Goal: Transaction & Acquisition: Purchase product/service

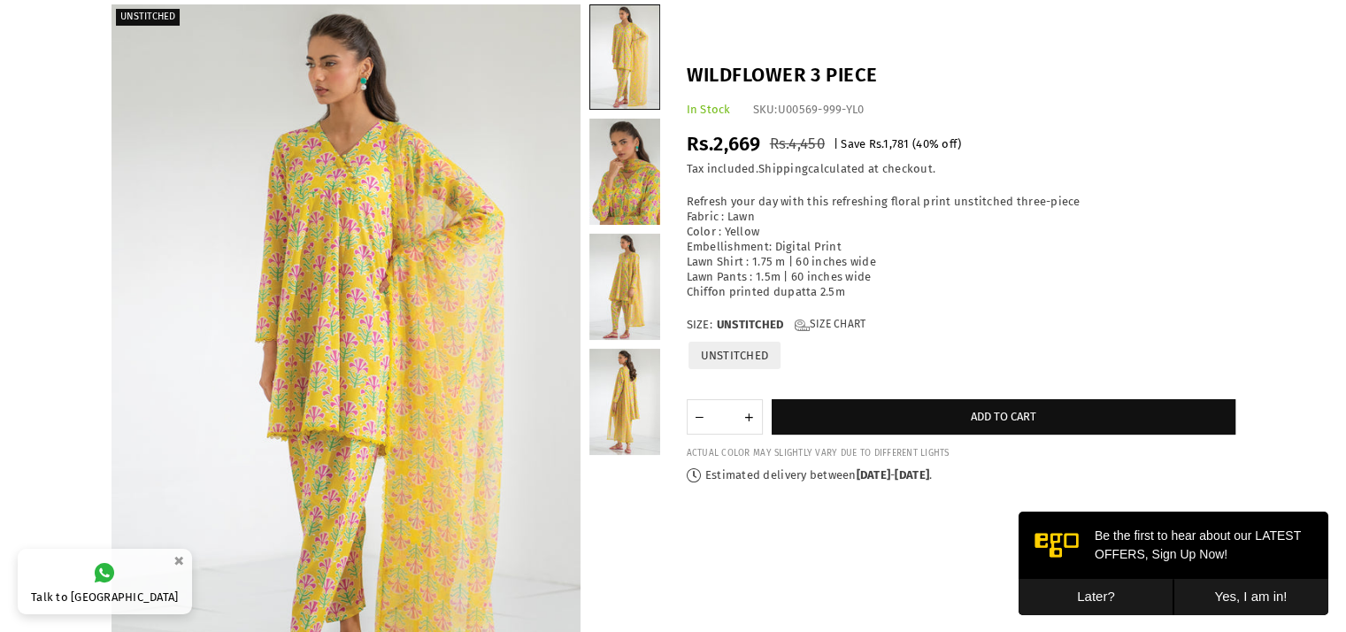
scroll to position [125, 0]
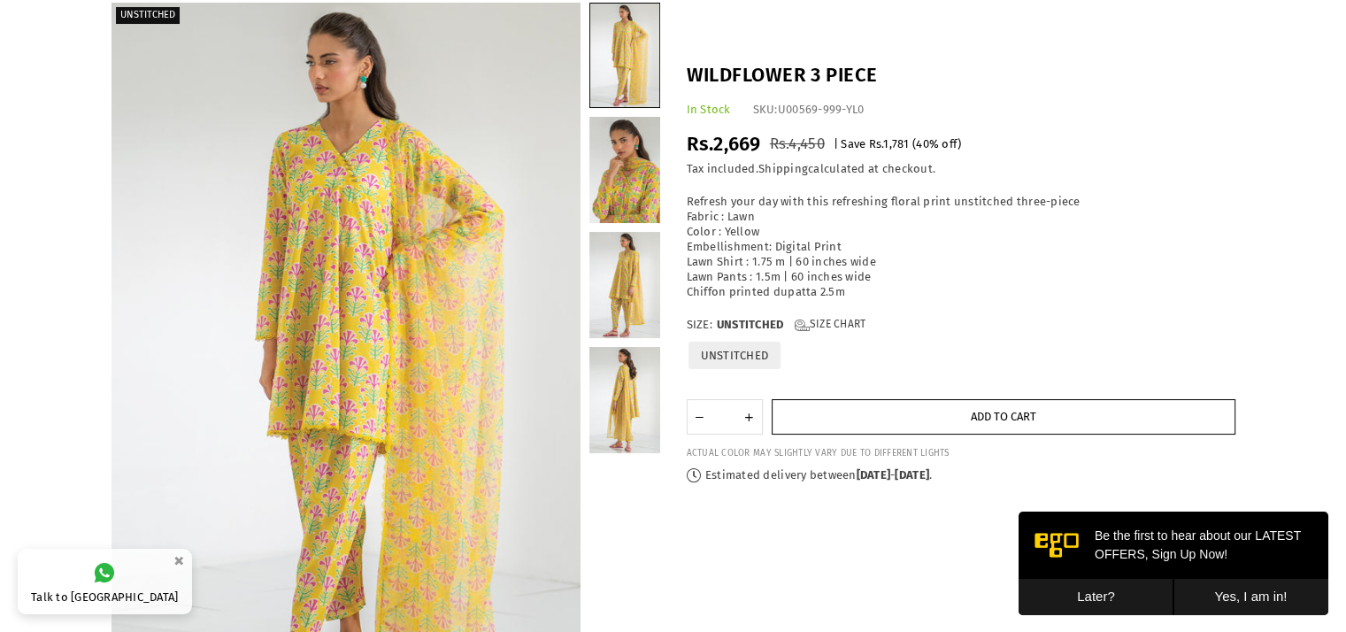
click at [913, 411] on button "Add to cart" at bounding box center [1004, 416] width 464 height 35
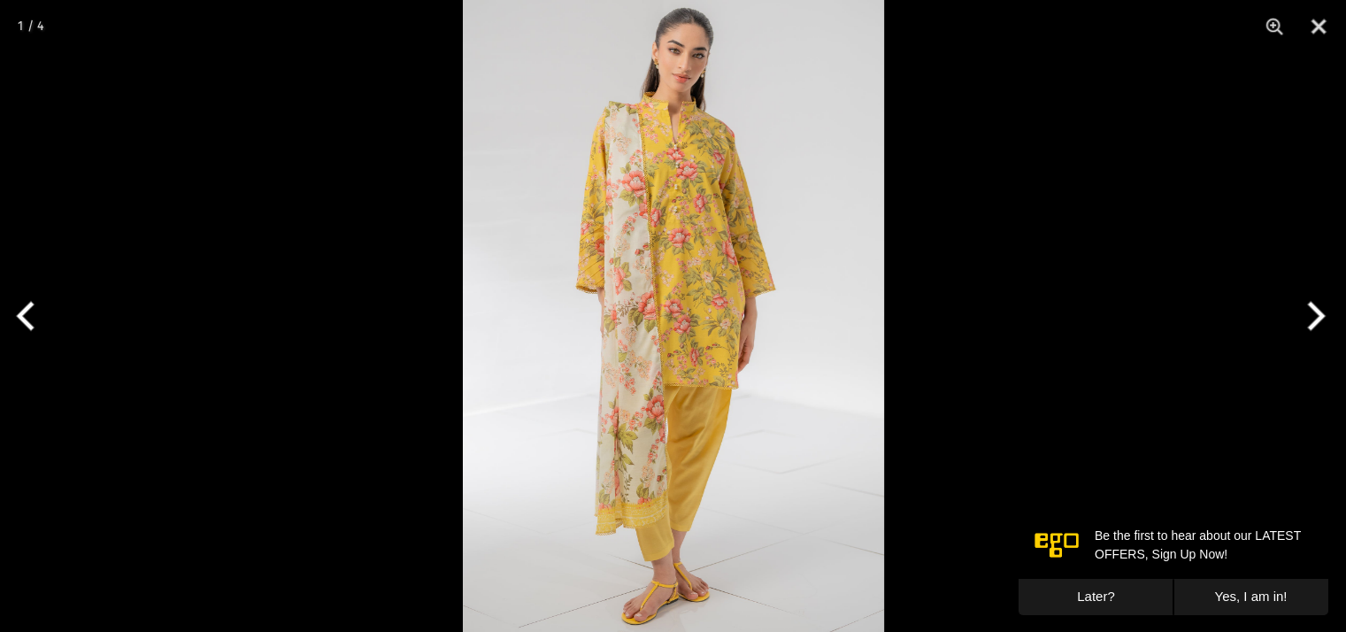
click at [662, 258] on img at bounding box center [673, 316] width 421 height 632
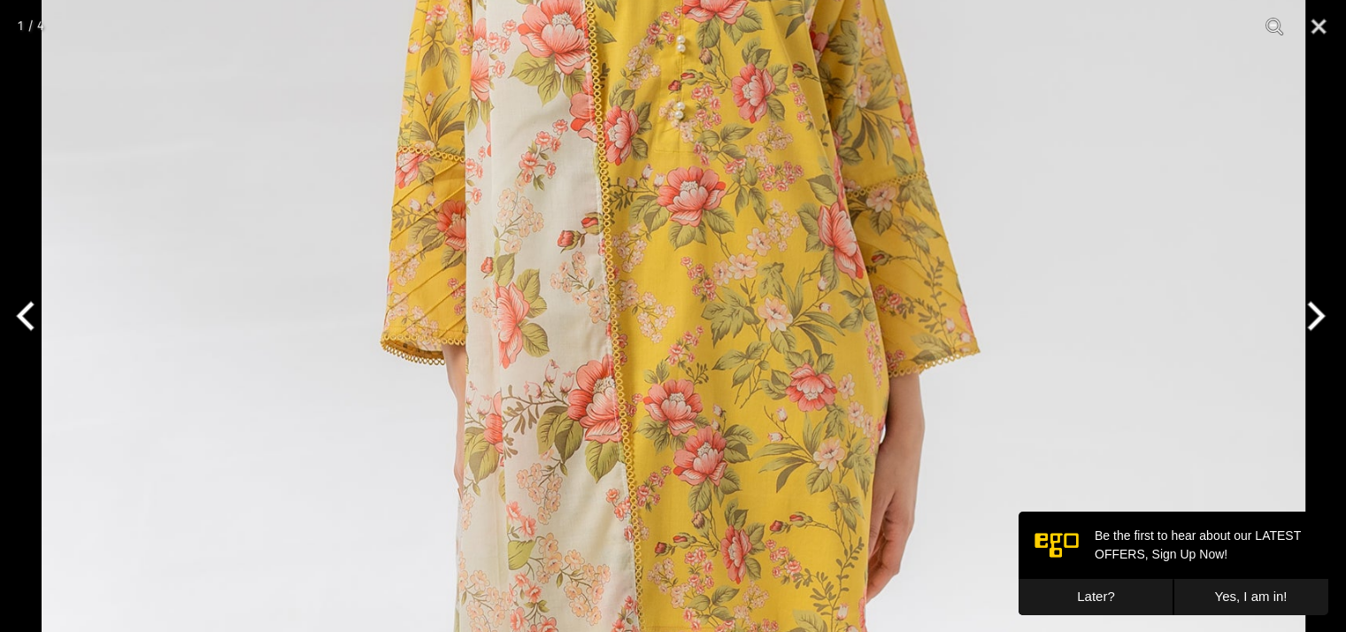
click at [1312, 314] on button "Next" at bounding box center [1313, 316] width 66 height 88
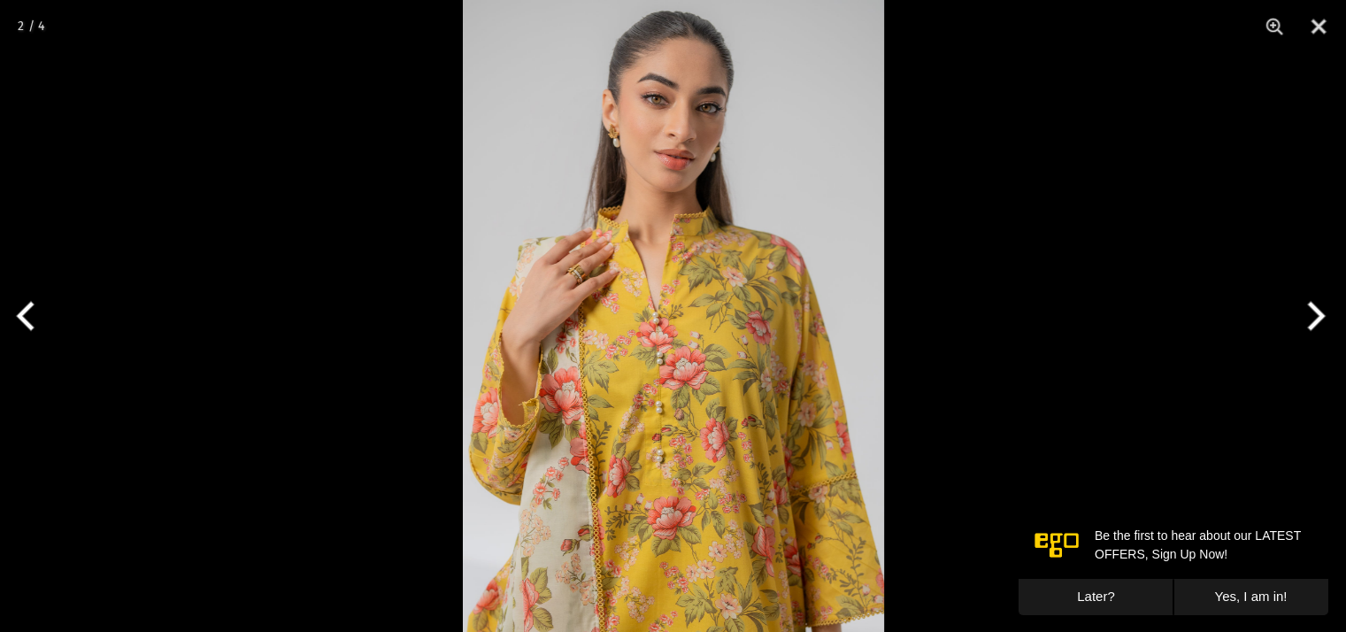
click at [1312, 314] on button "Next" at bounding box center [1313, 316] width 66 height 88
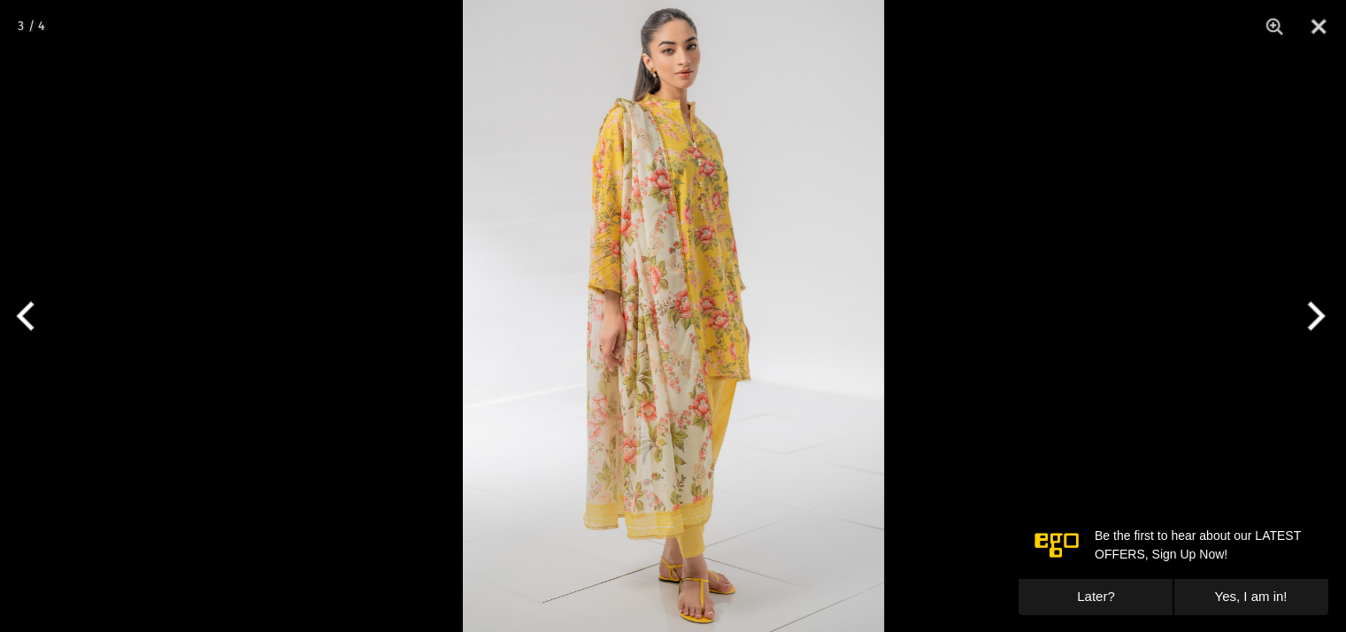
click at [688, 334] on img at bounding box center [673, 316] width 421 height 632
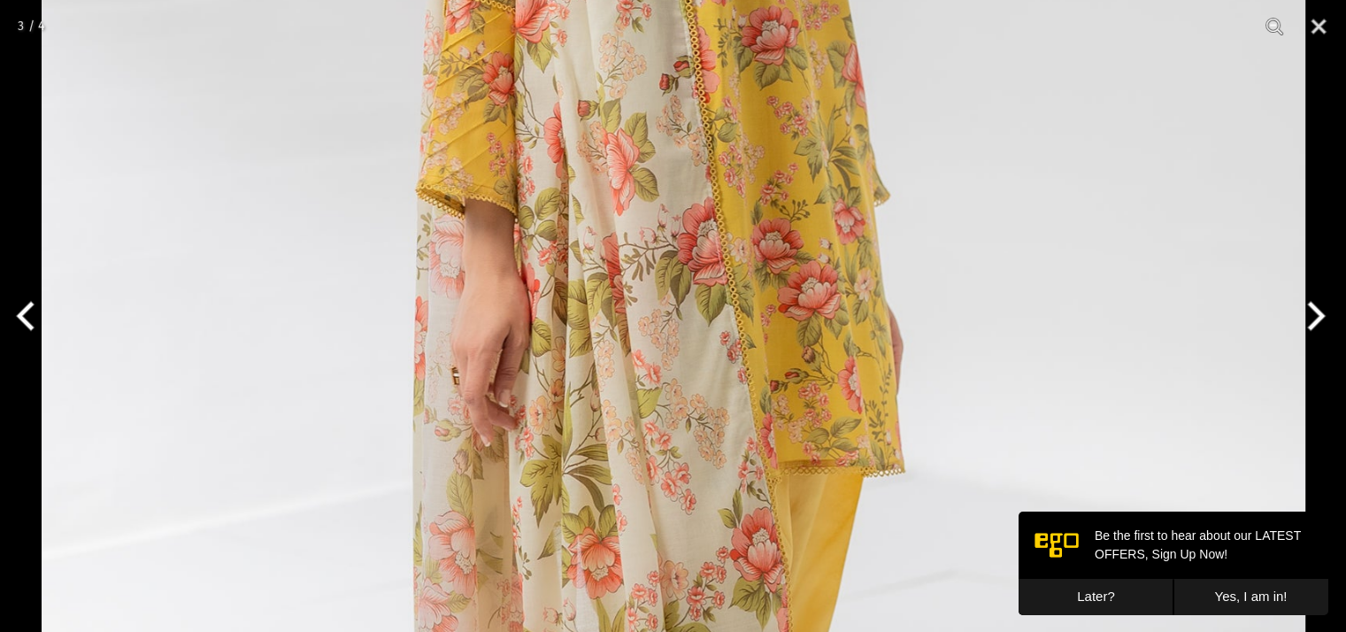
click at [688, 334] on img at bounding box center [674, 280] width 1264 height 1896
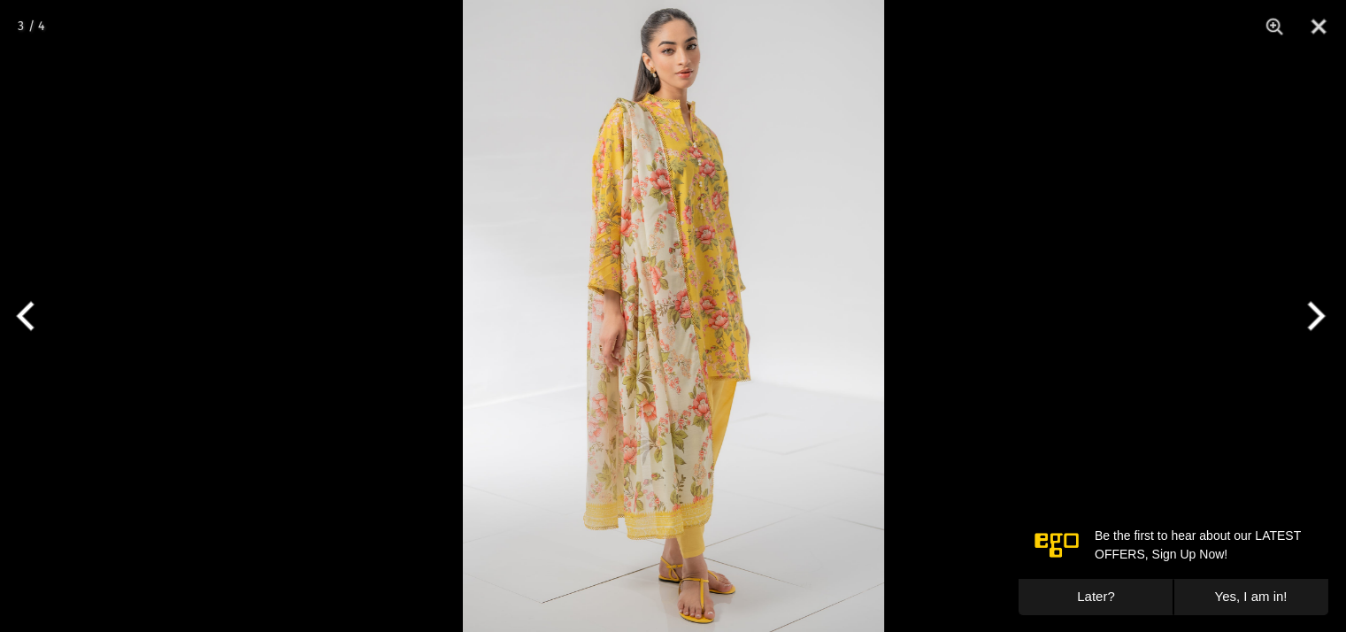
click at [1298, 297] on button "Next" at bounding box center [1313, 316] width 66 height 88
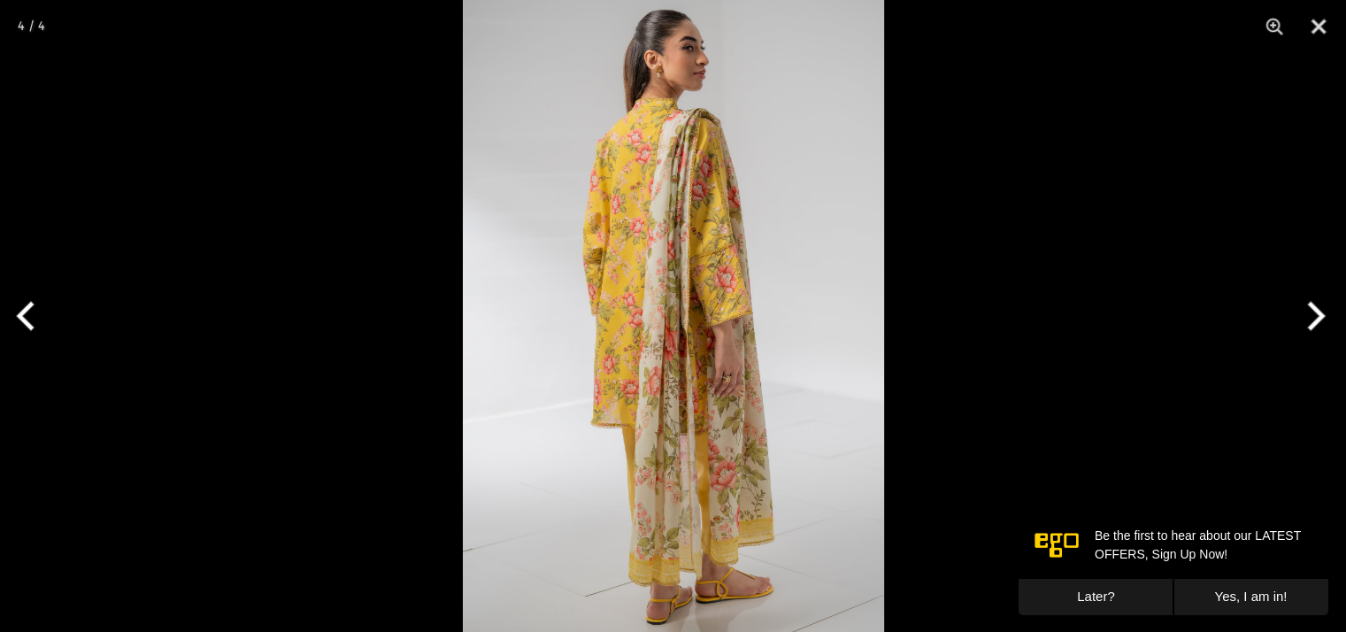
click at [675, 518] on img at bounding box center [673, 316] width 421 height 632
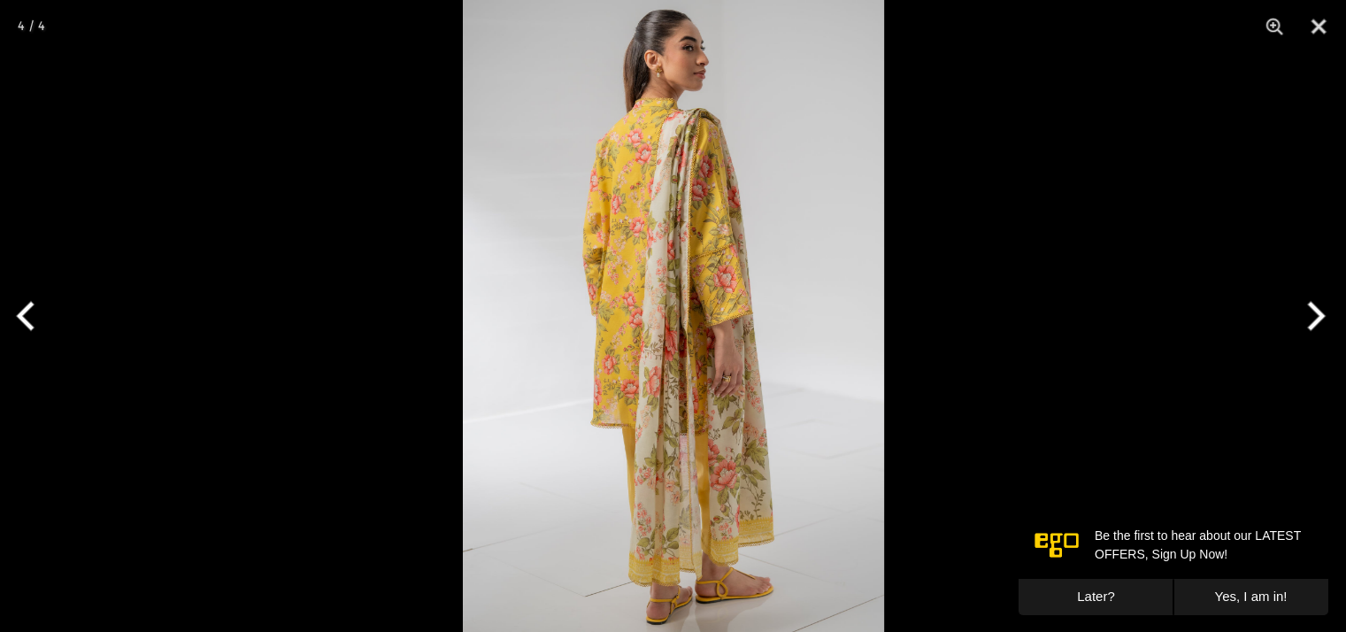
click at [624, 255] on img at bounding box center [673, 316] width 421 height 632
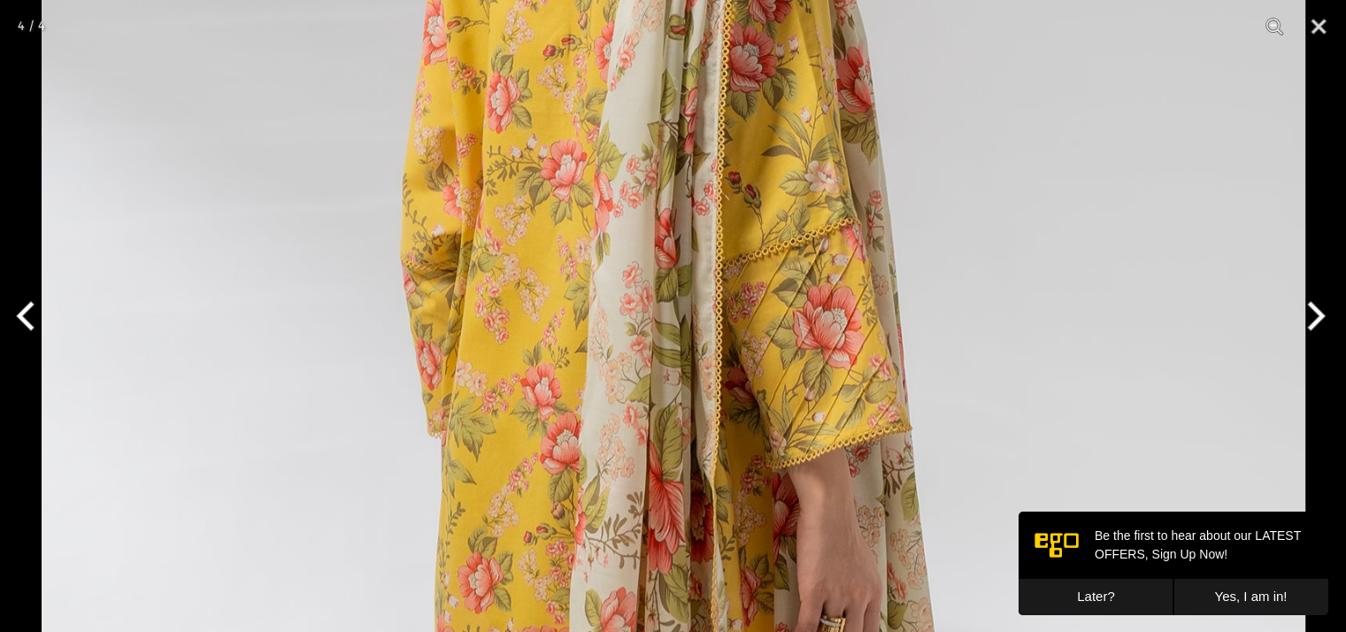
click at [624, 255] on img at bounding box center [674, 437] width 1264 height 1896
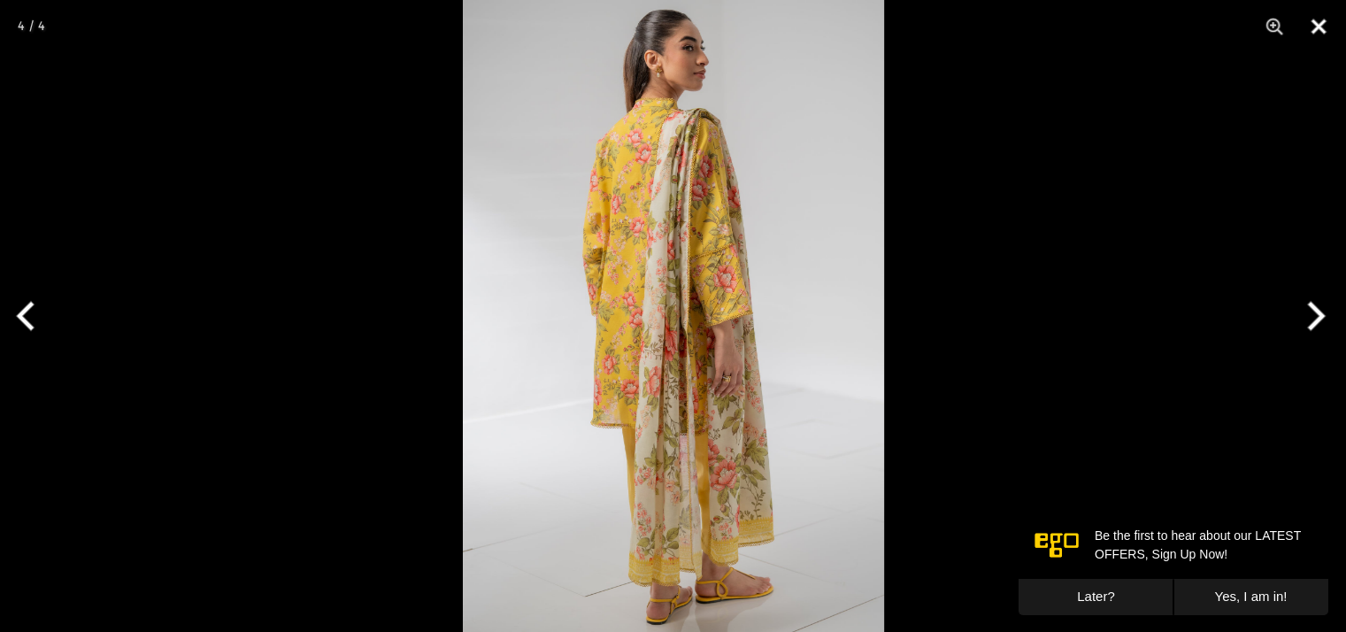
click at [1319, 26] on button "Close" at bounding box center [1318, 26] width 44 height 53
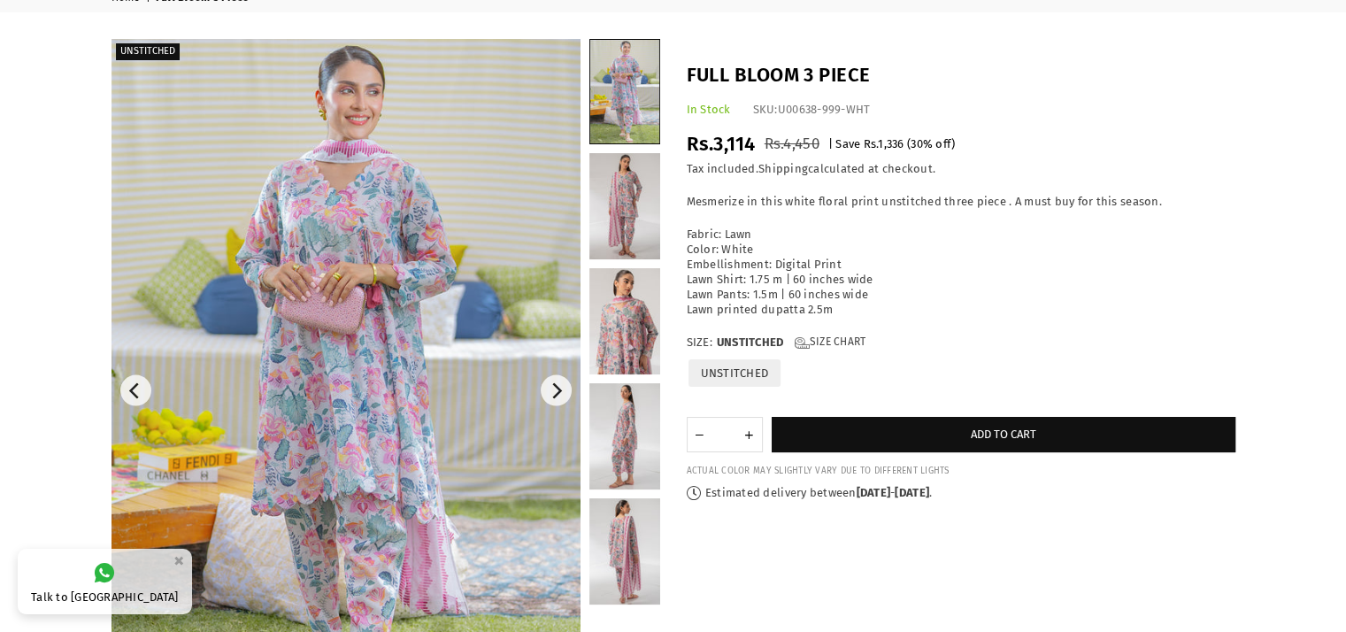
click at [340, 384] on img at bounding box center [346, 391] width 469 height 704
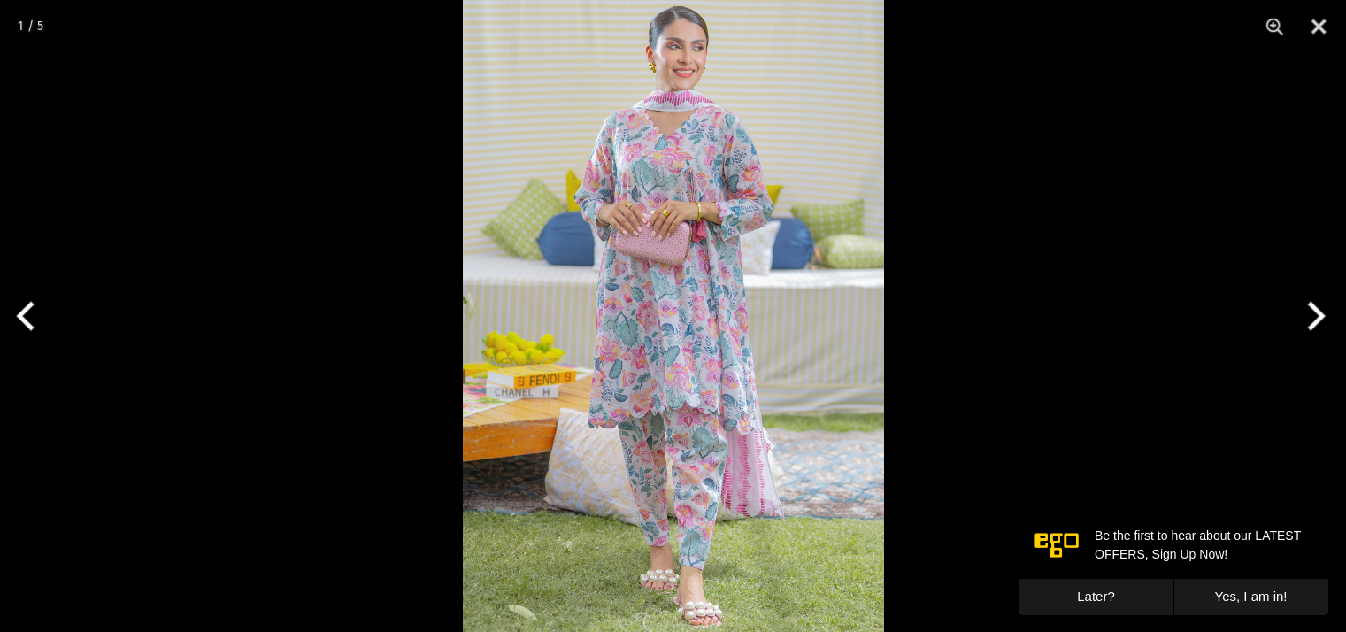
click at [677, 327] on img at bounding box center [673, 316] width 421 height 632
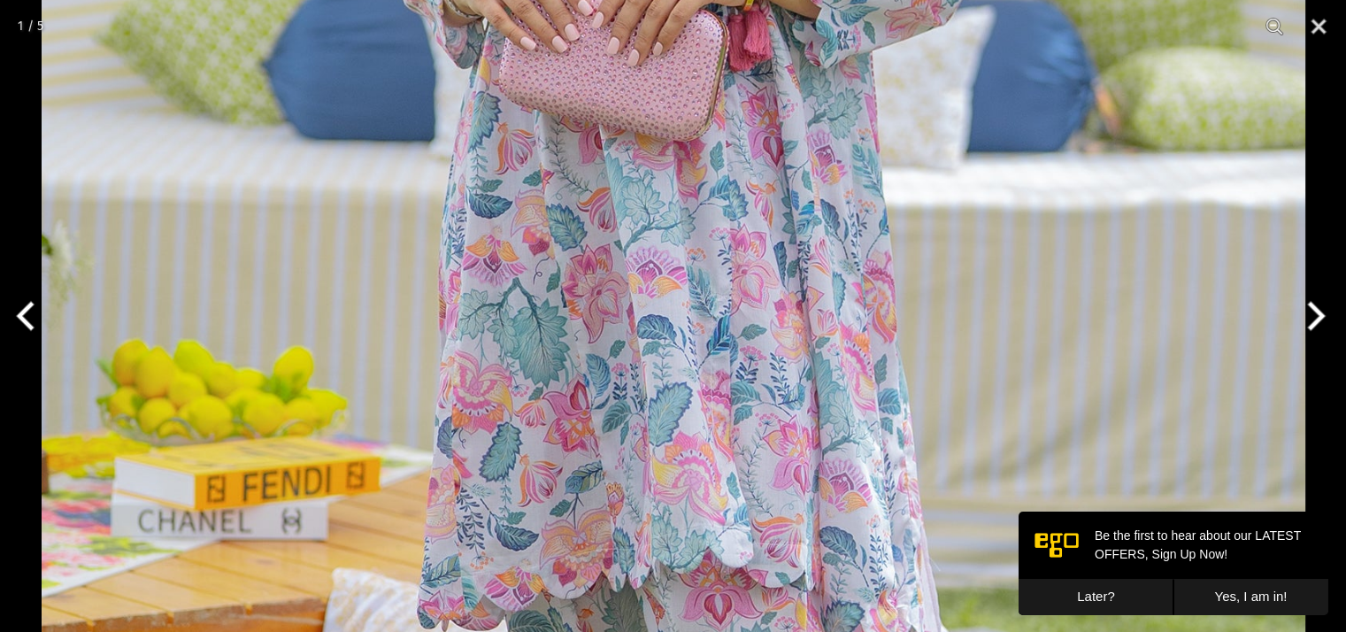
click at [1319, 315] on button "Next" at bounding box center [1313, 316] width 66 height 88
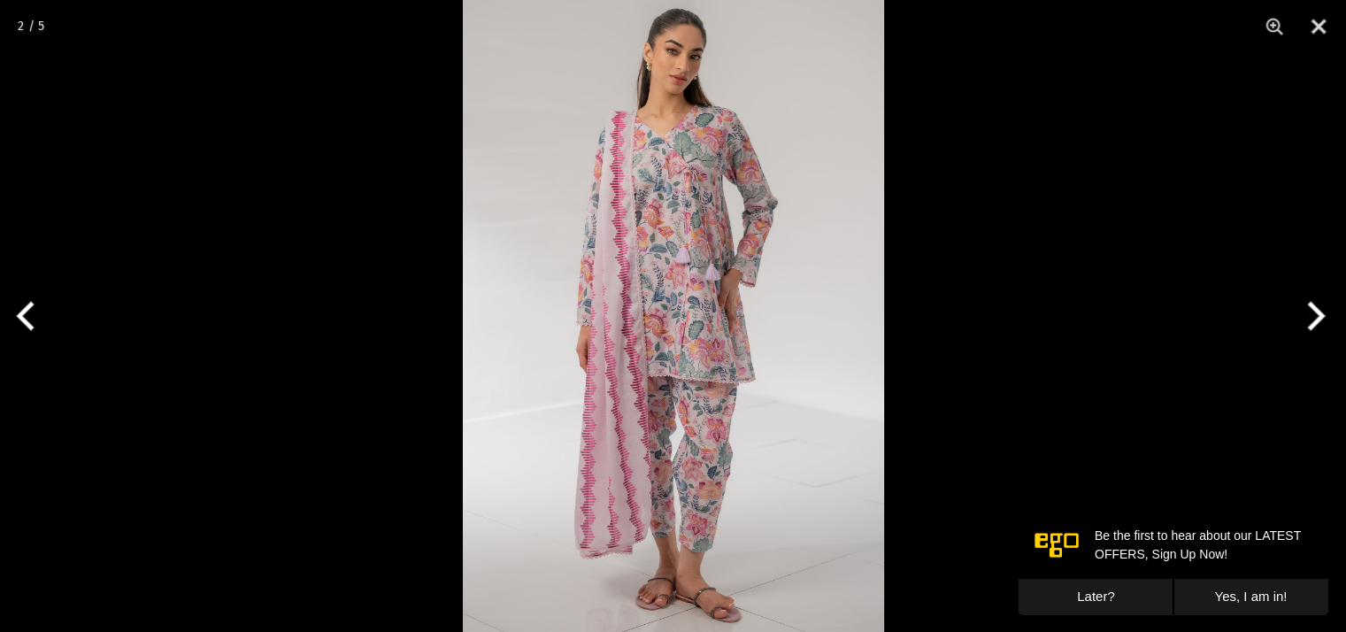
click at [619, 292] on img at bounding box center [673, 316] width 421 height 632
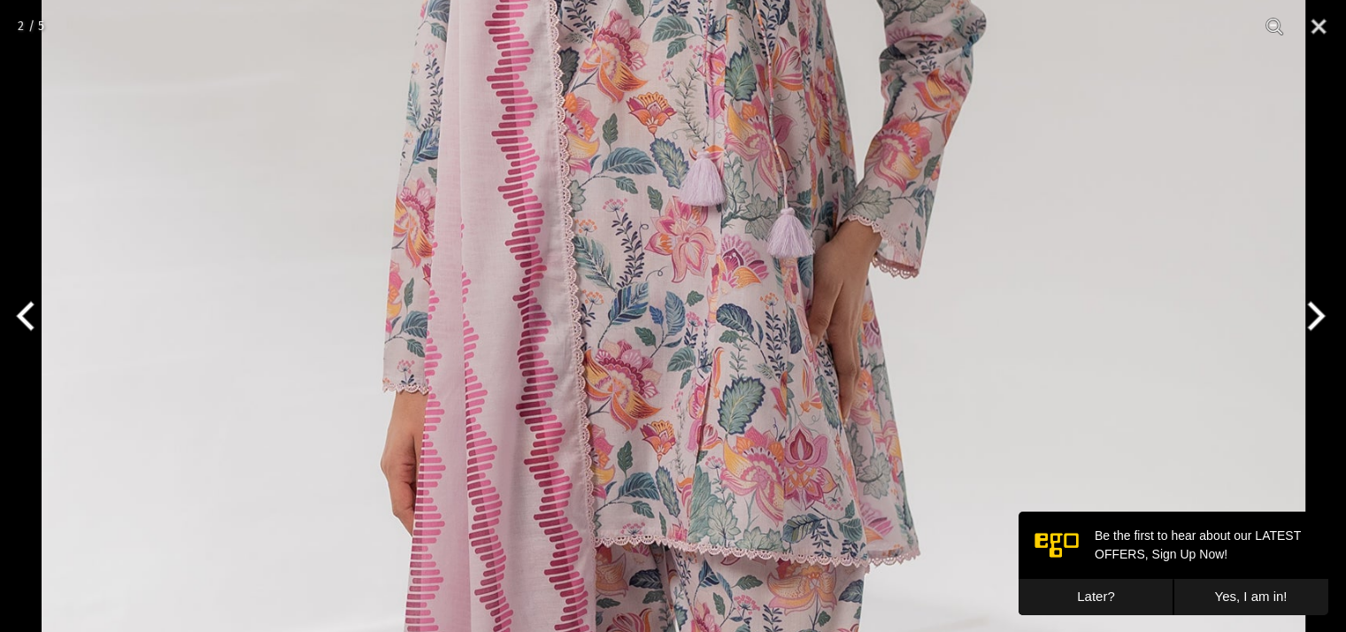
click at [619, 292] on img at bounding box center [674, 364] width 1264 height 1896
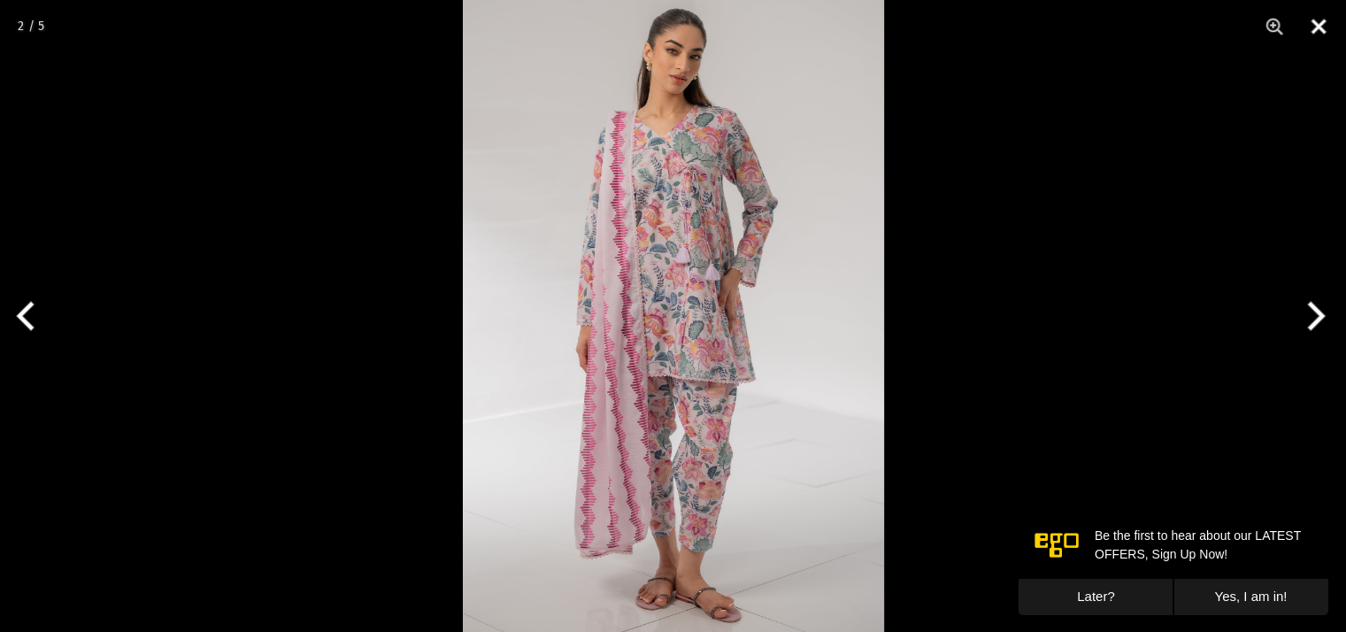
click at [1327, 29] on button "Close" at bounding box center [1318, 26] width 44 height 53
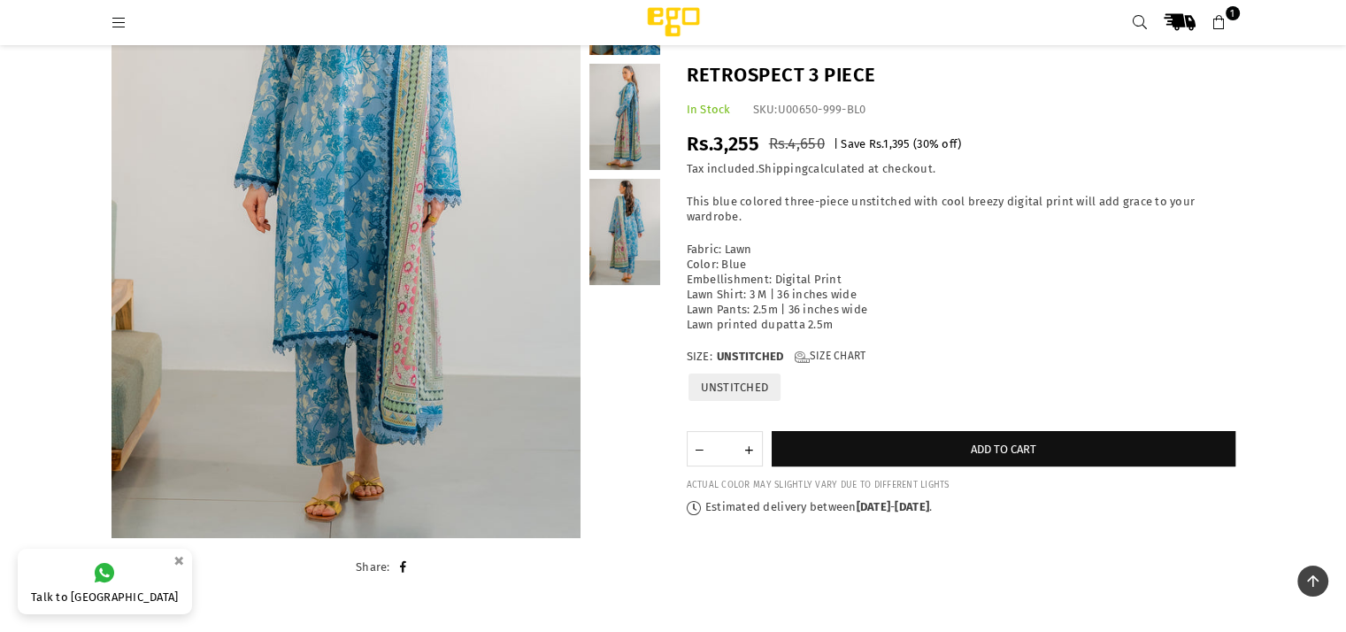
scroll to position [221, 0]
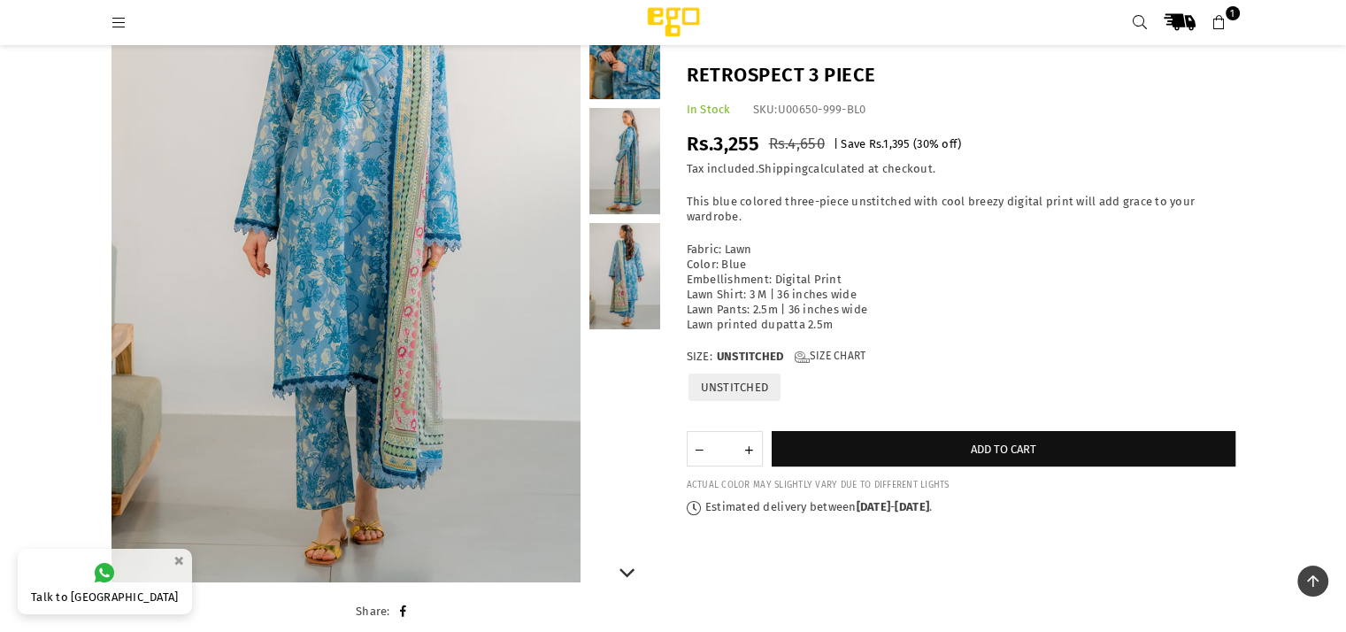
click at [619, 263] on link at bounding box center [624, 276] width 71 height 106
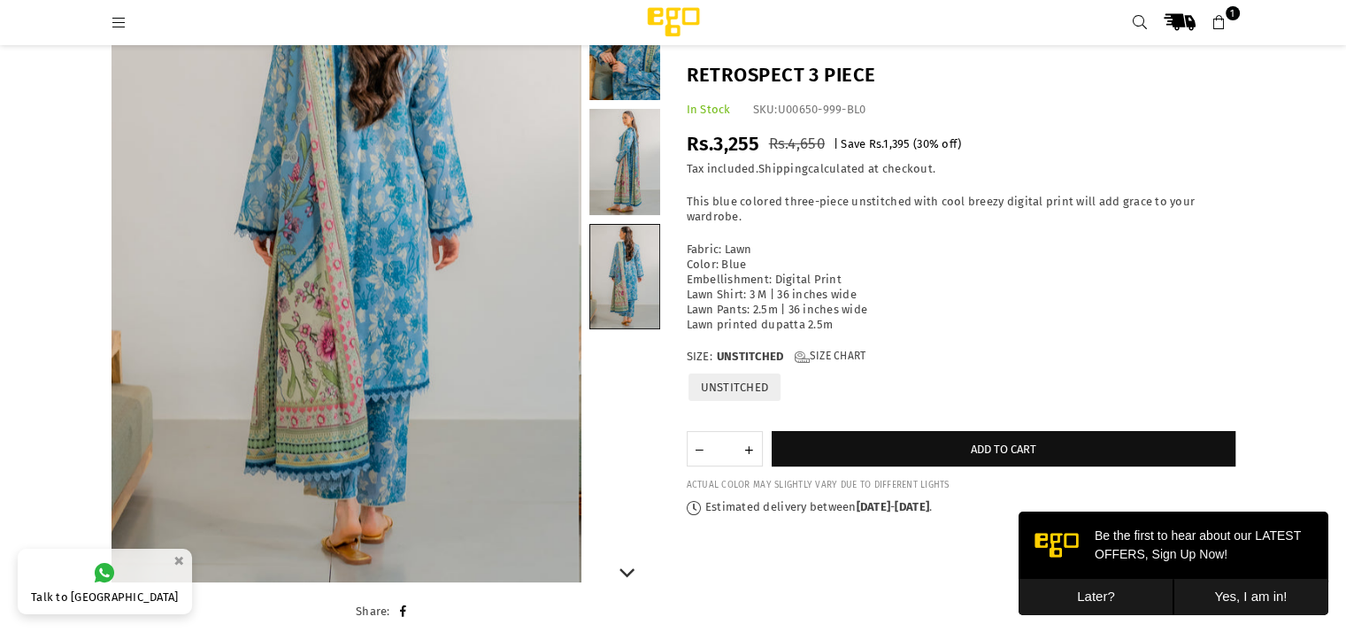
scroll to position [0, 0]
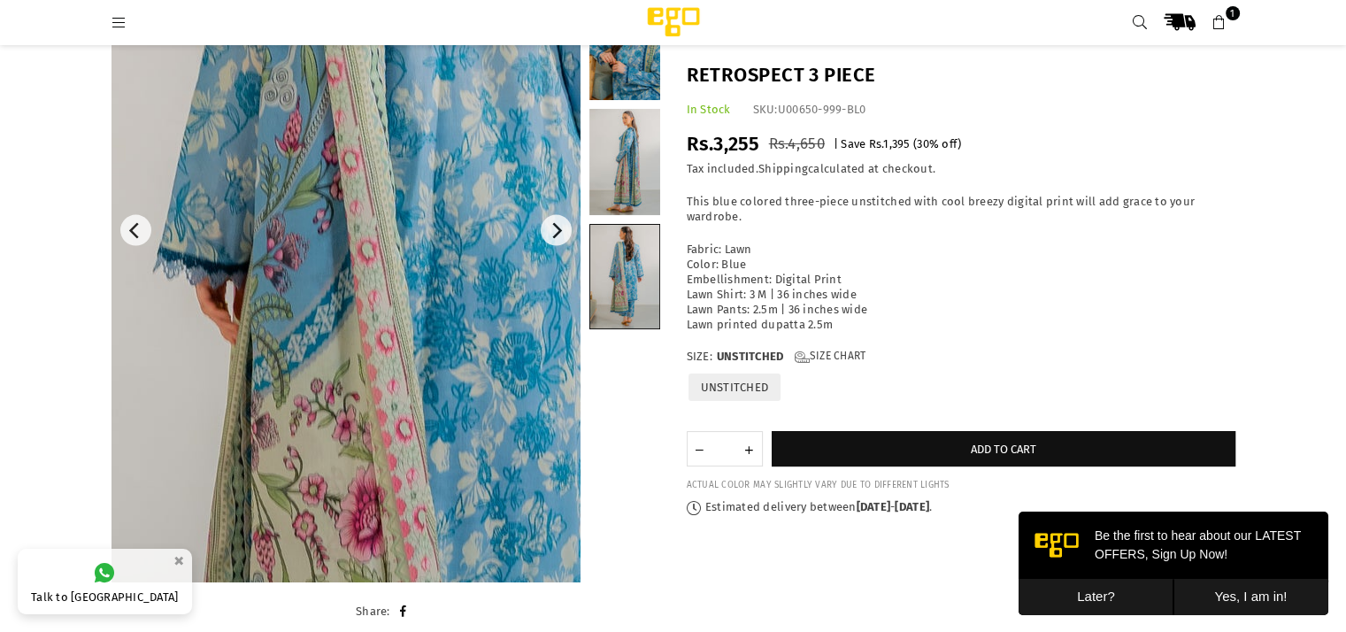
click at [301, 204] on img at bounding box center [402, 263] width 1062 height 1593
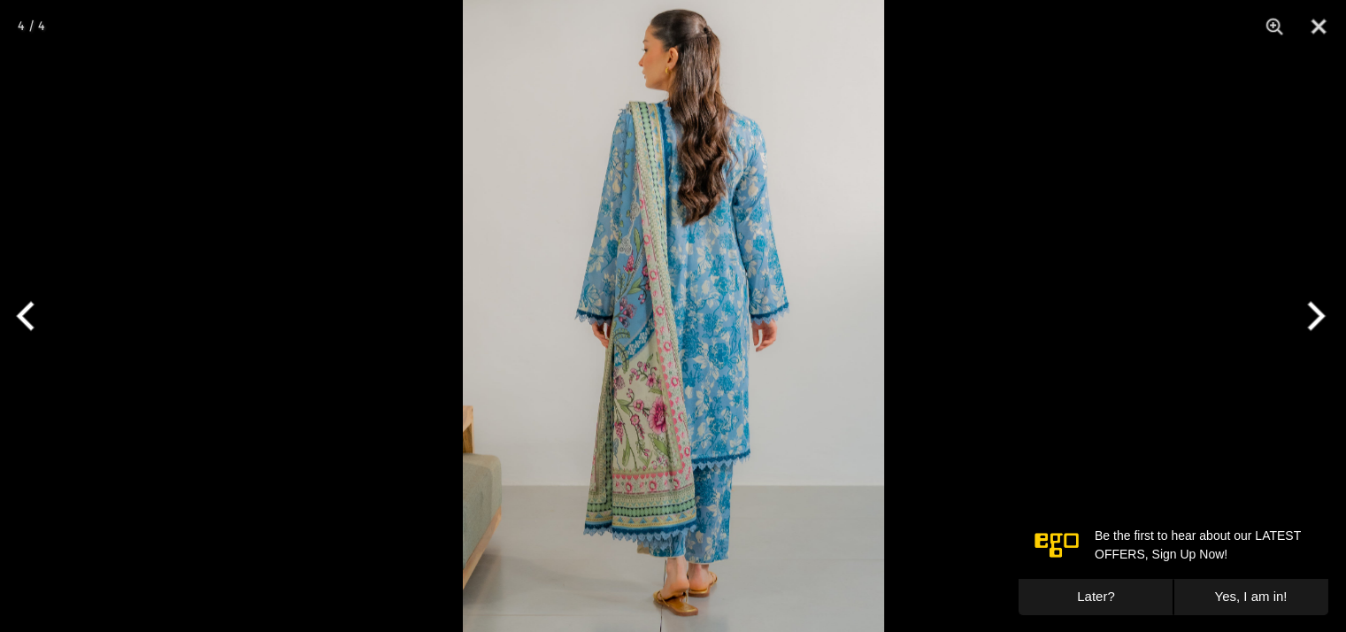
click at [632, 274] on img at bounding box center [673, 316] width 421 height 632
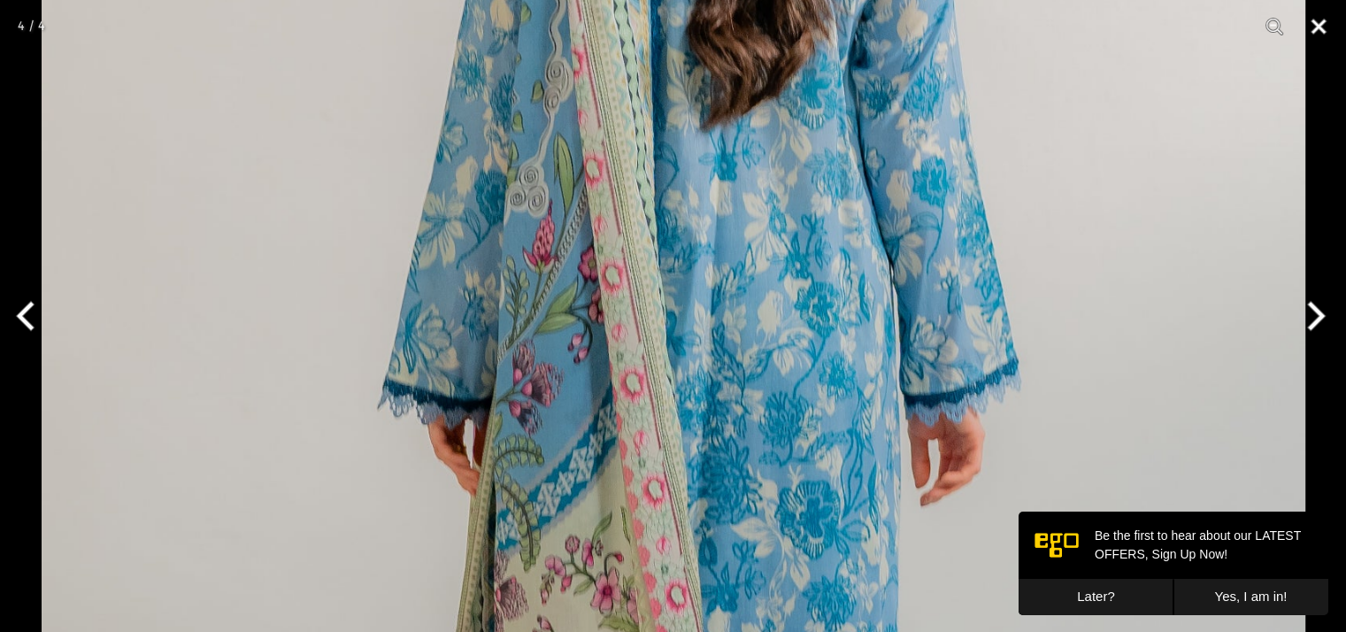
click at [1320, 29] on button "Close" at bounding box center [1318, 26] width 44 height 53
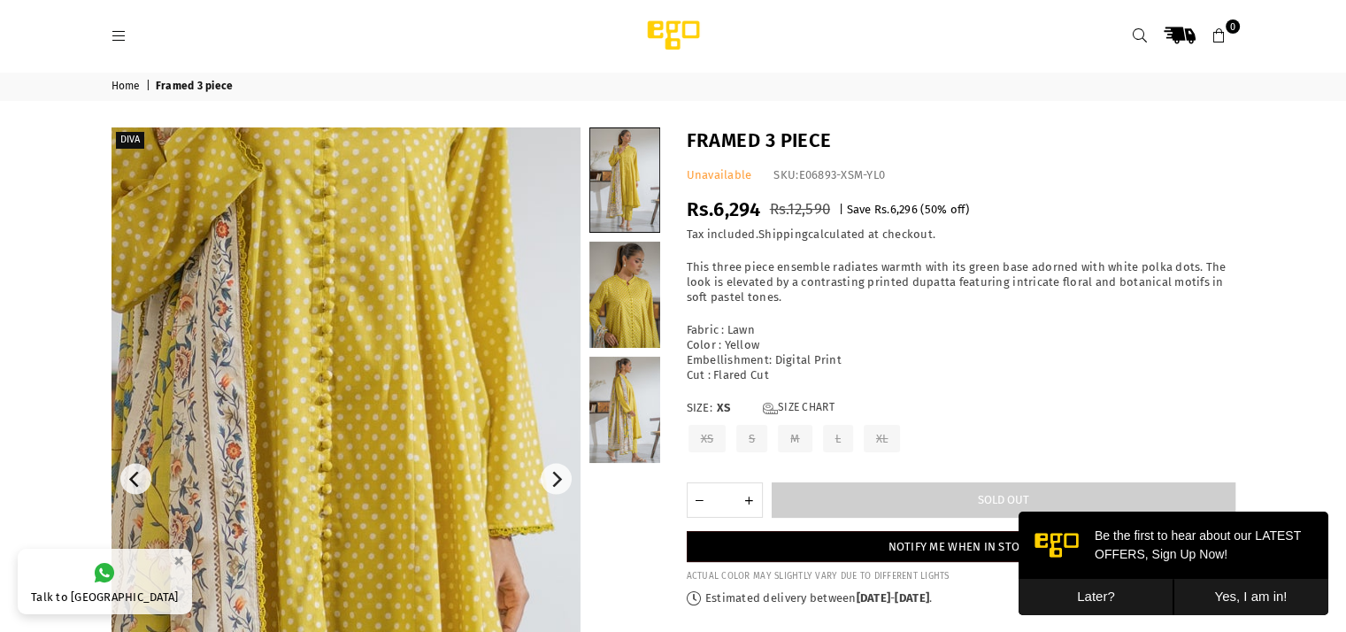
click at [364, 445] on img at bounding box center [322, 522] width 1062 height 1593
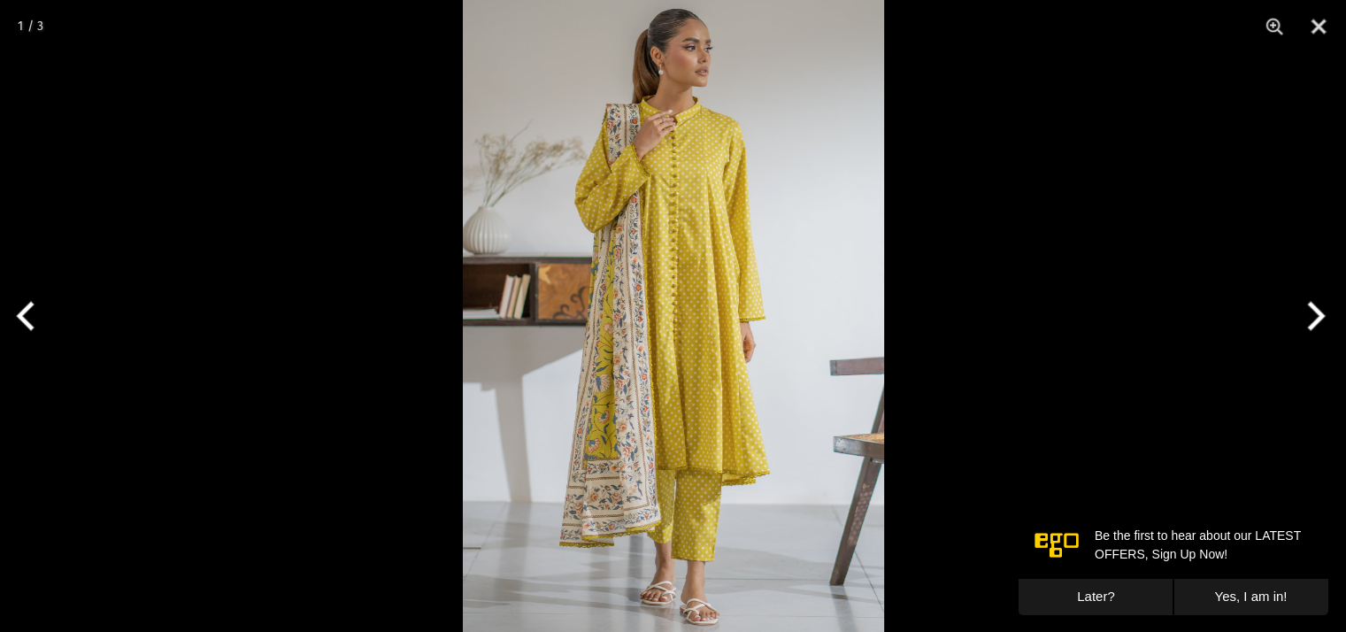
click at [644, 456] on img at bounding box center [673, 316] width 421 height 632
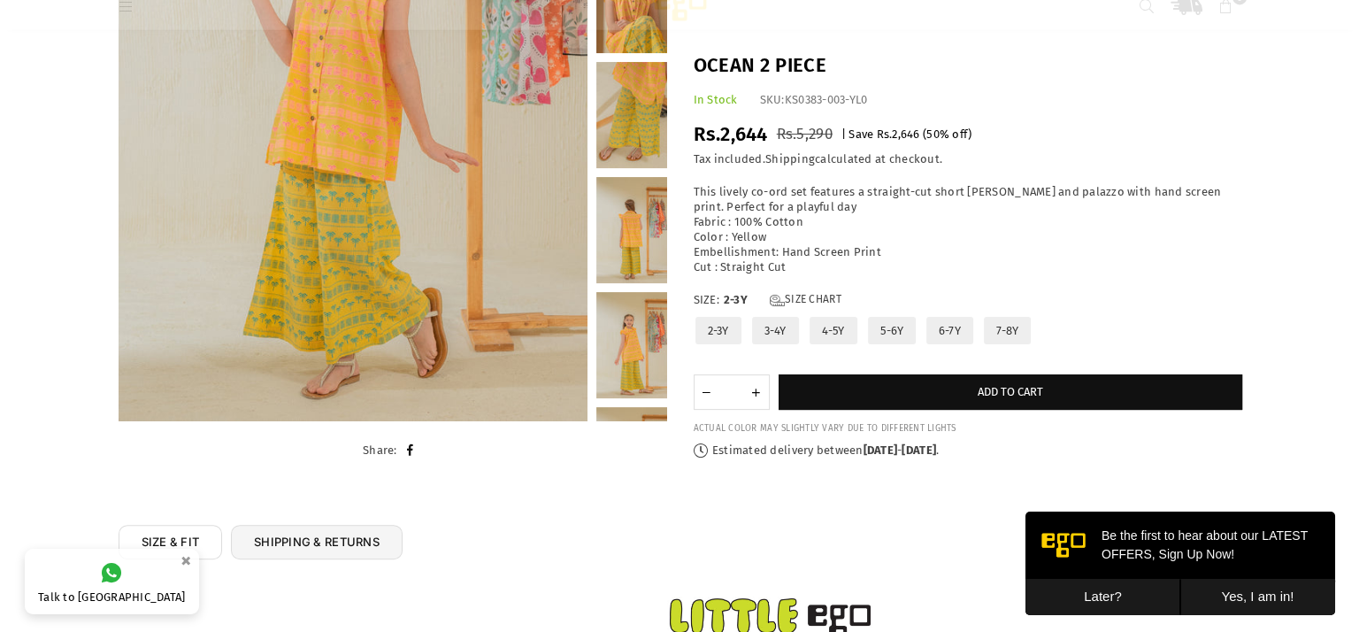
scroll to position [299, 0]
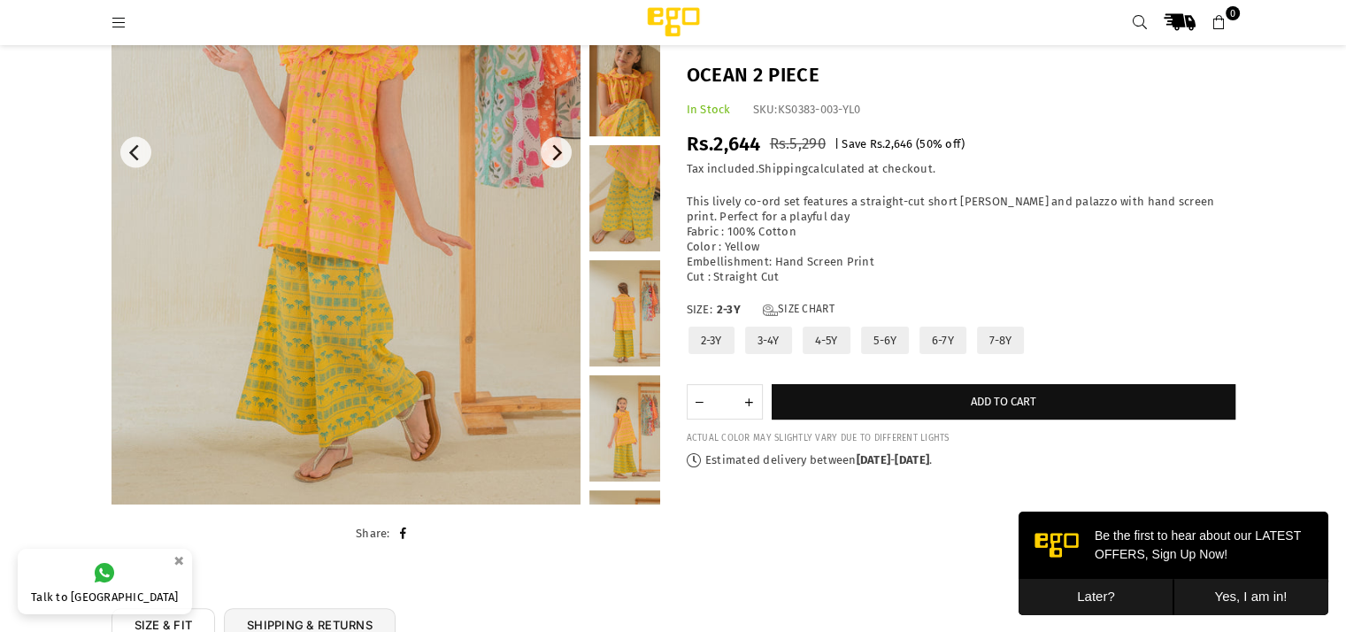
click at [364, 191] on img at bounding box center [346, 153] width 469 height 704
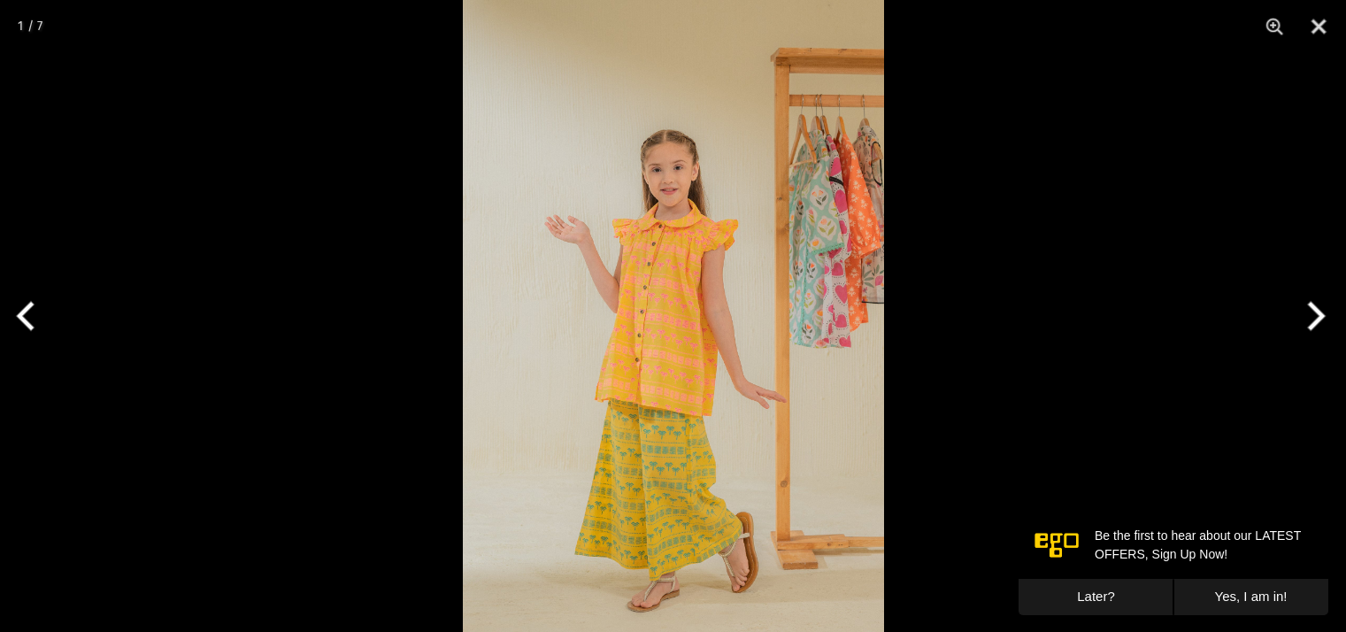
click at [611, 321] on img at bounding box center [673, 316] width 421 height 632
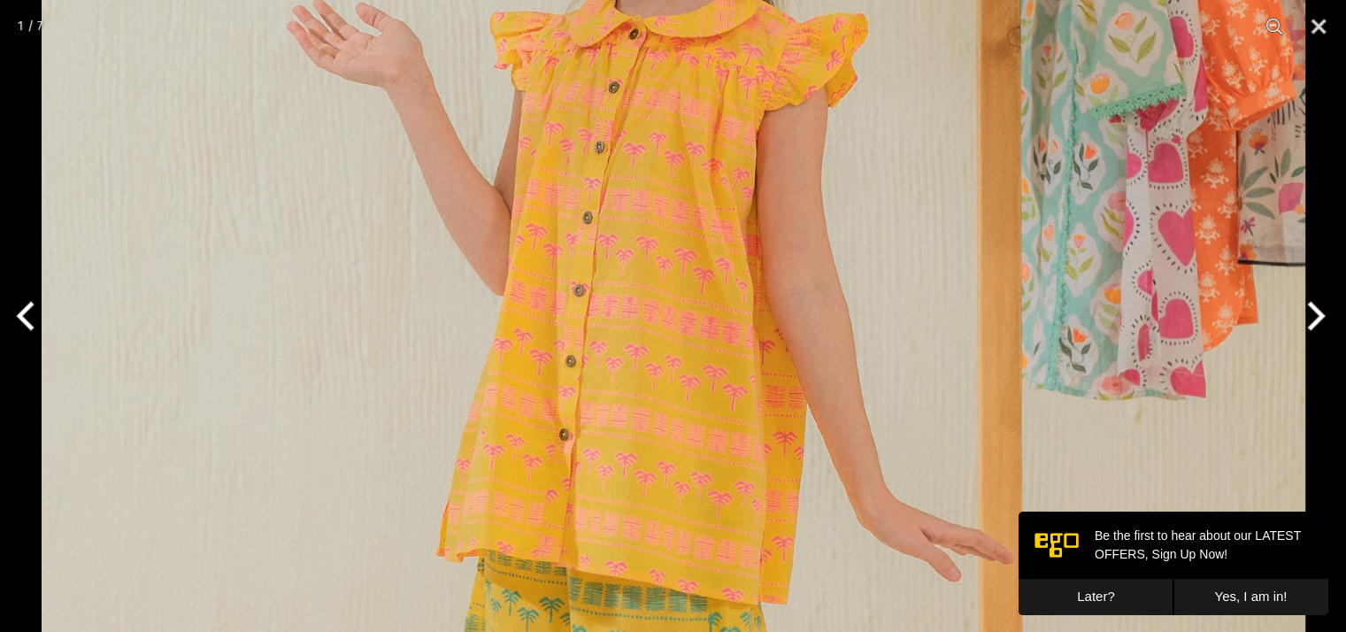
click at [1313, 314] on button "Next" at bounding box center [1313, 316] width 66 height 88
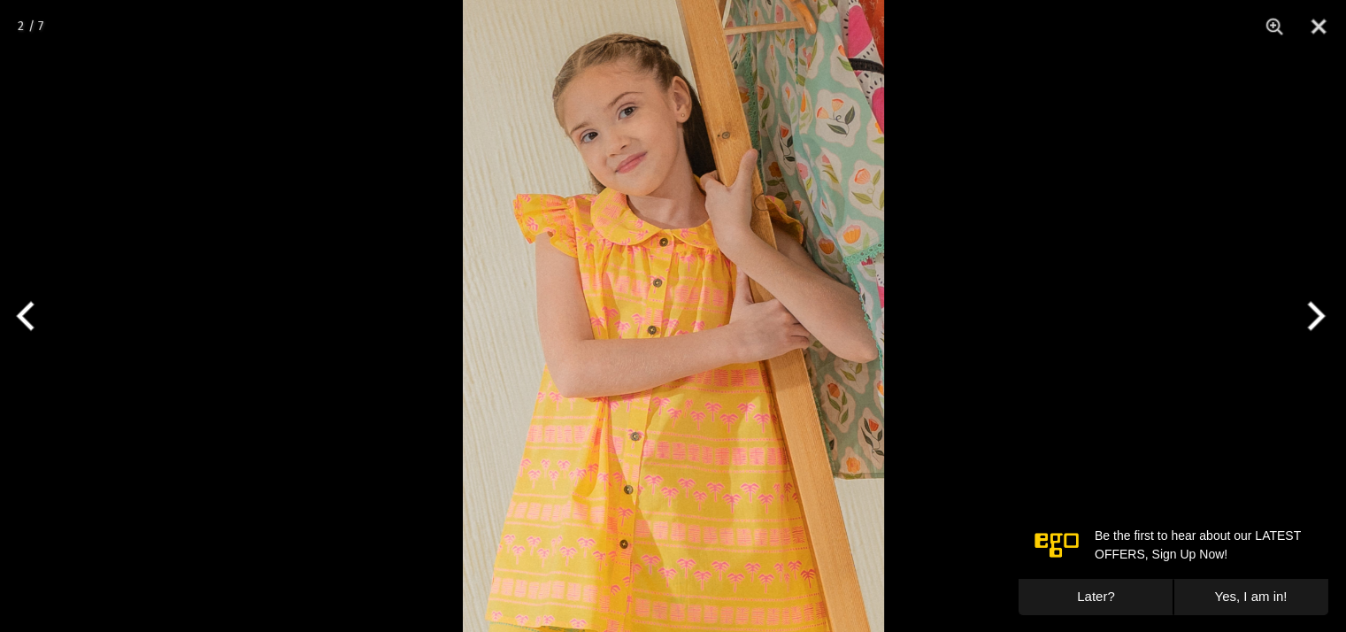
click at [1313, 314] on button "Next" at bounding box center [1313, 316] width 66 height 88
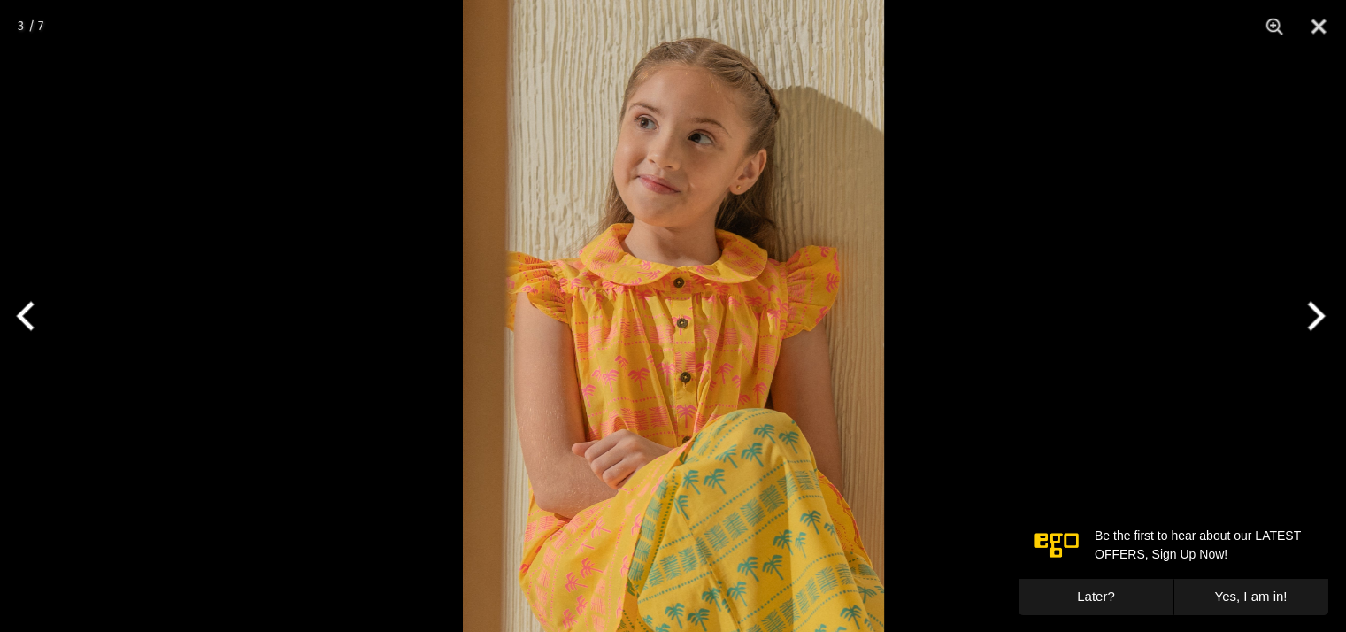
click at [1313, 314] on button "Next" at bounding box center [1313, 316] width 66 height 88
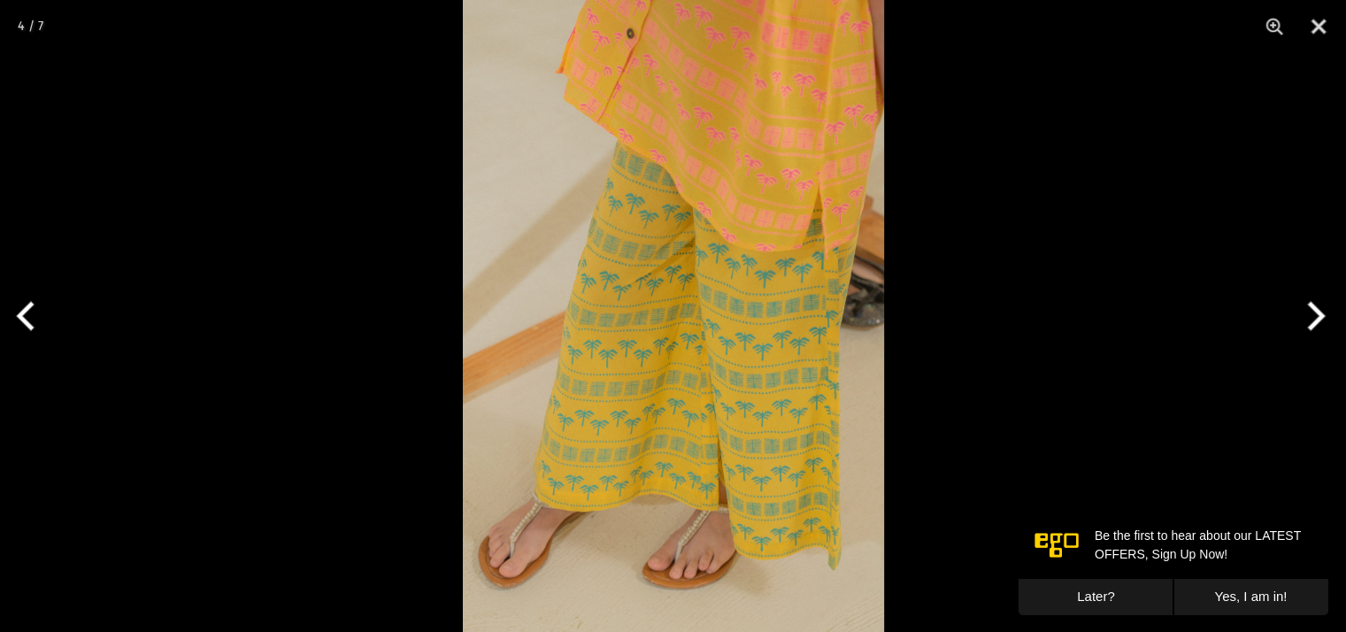
click at [1313, 314] on button "Next" at bounding box center [1313, 316] width 66 height 88
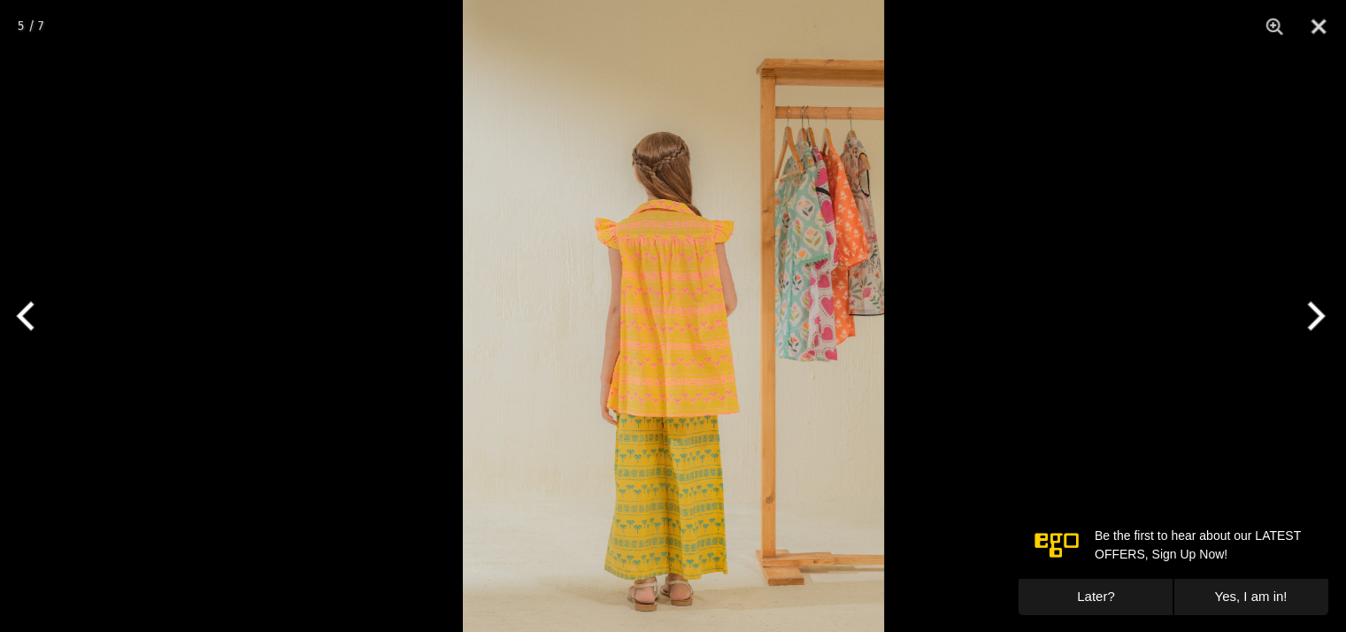
click at [1313, 314] on button "Next" at bounding box center [1313, 316] width 66 height 88
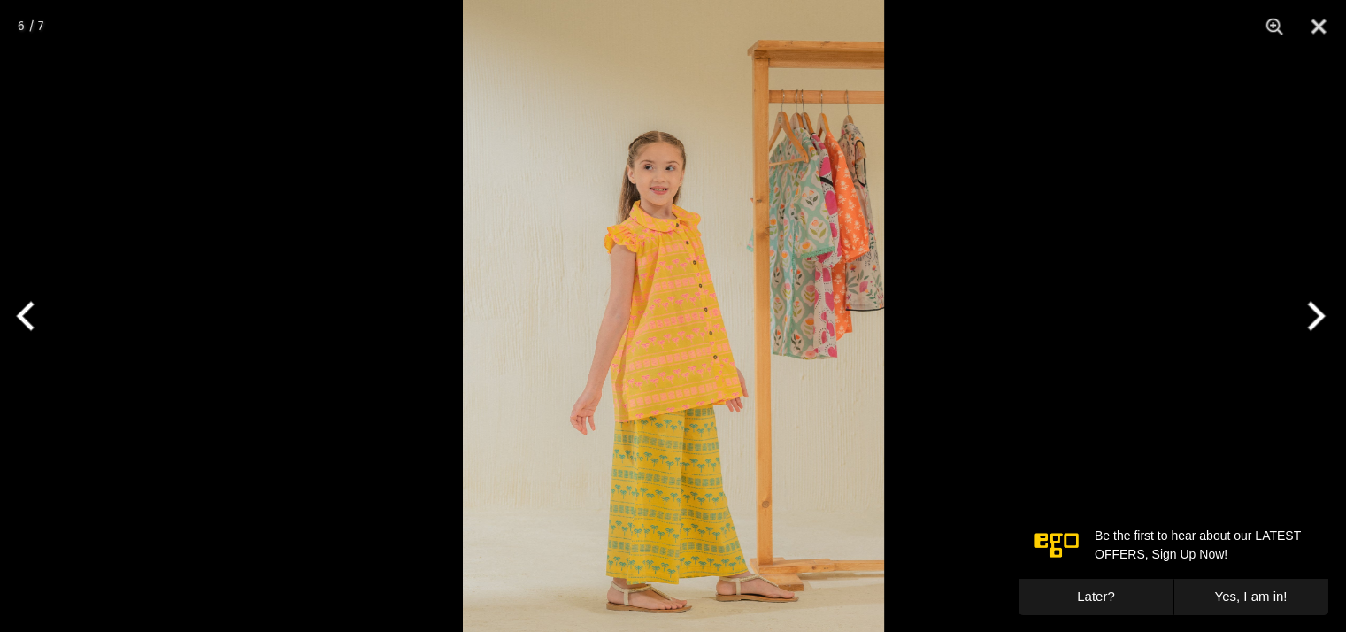
click at [1313, 314] on button "Next" at bounding box center [1313, 316] width 66 height 88
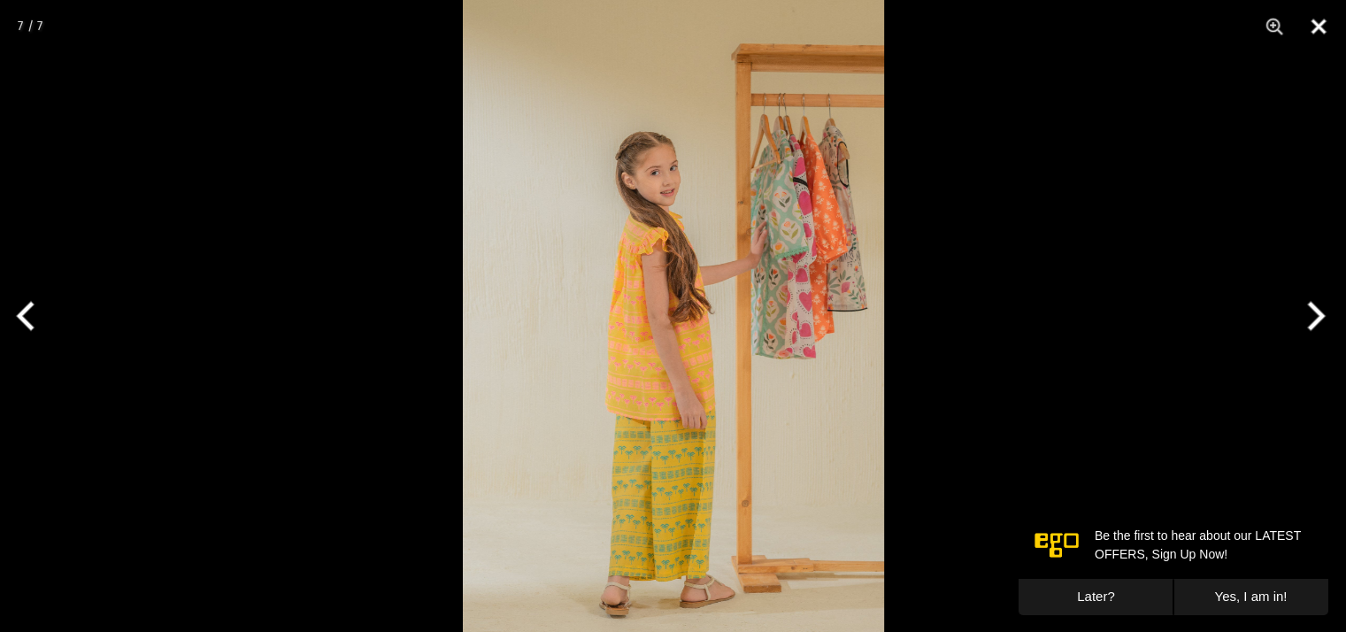
click at [1316, 27] on button "Close" at bounding box center [1318, 26] width 44 height 53
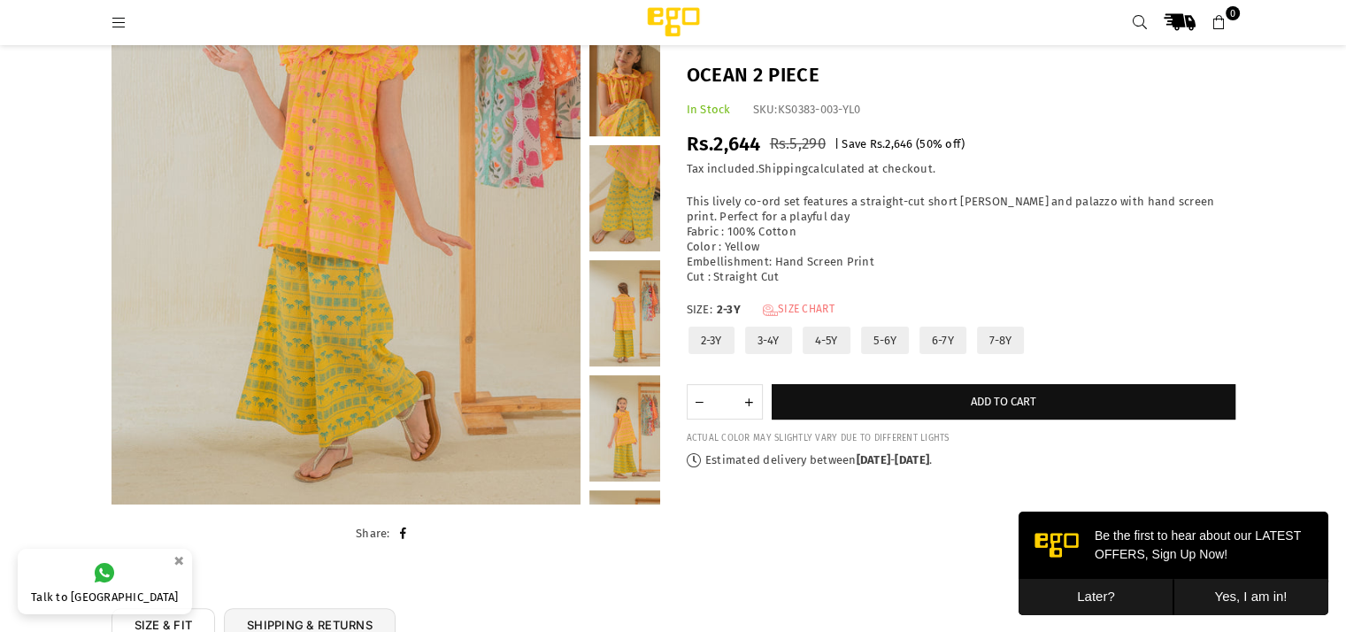
click at [795, 305] on link "Size Chart" at bounding box center [799, 310] width 72 height 15
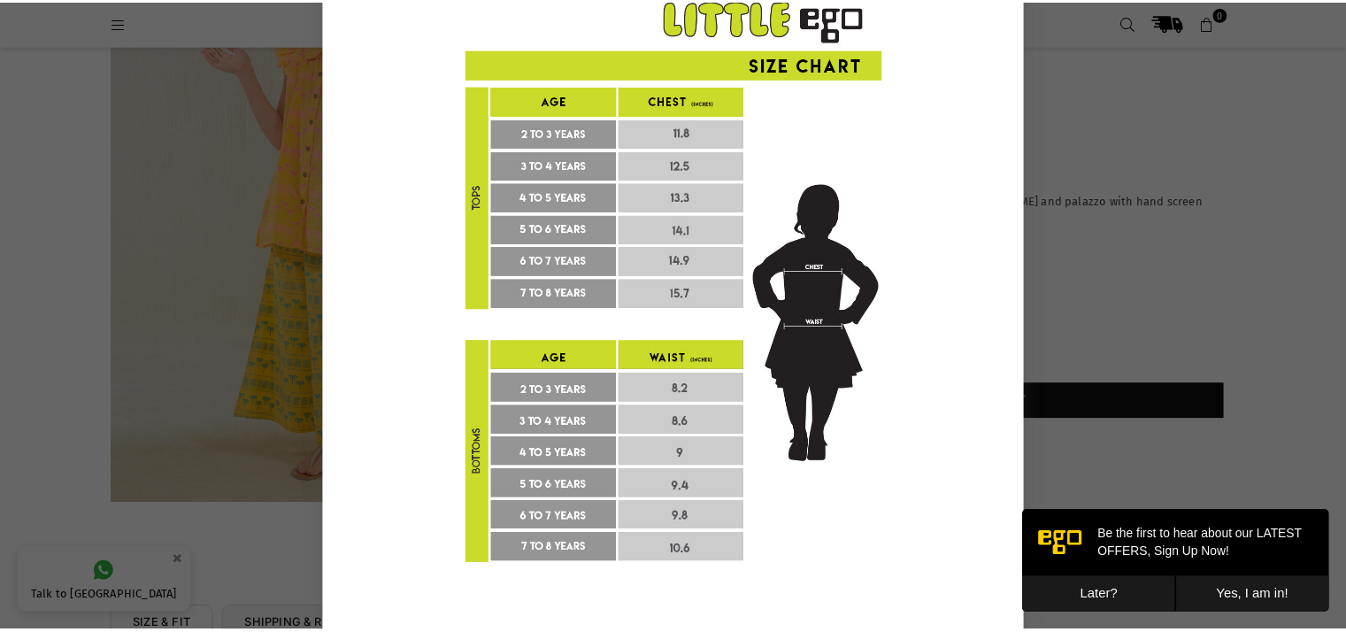
scroll to position [0, 0]
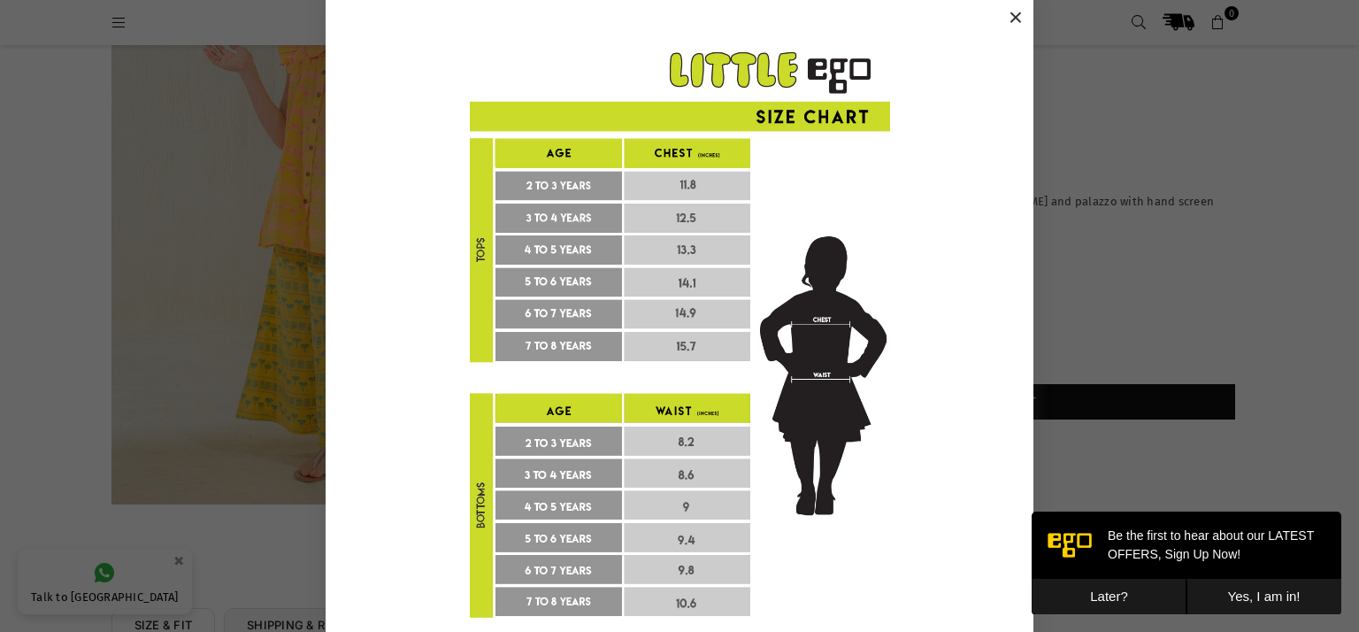
click at [1009, 14] on button "×" at bounding box center [1016, 17] width 27 height 27
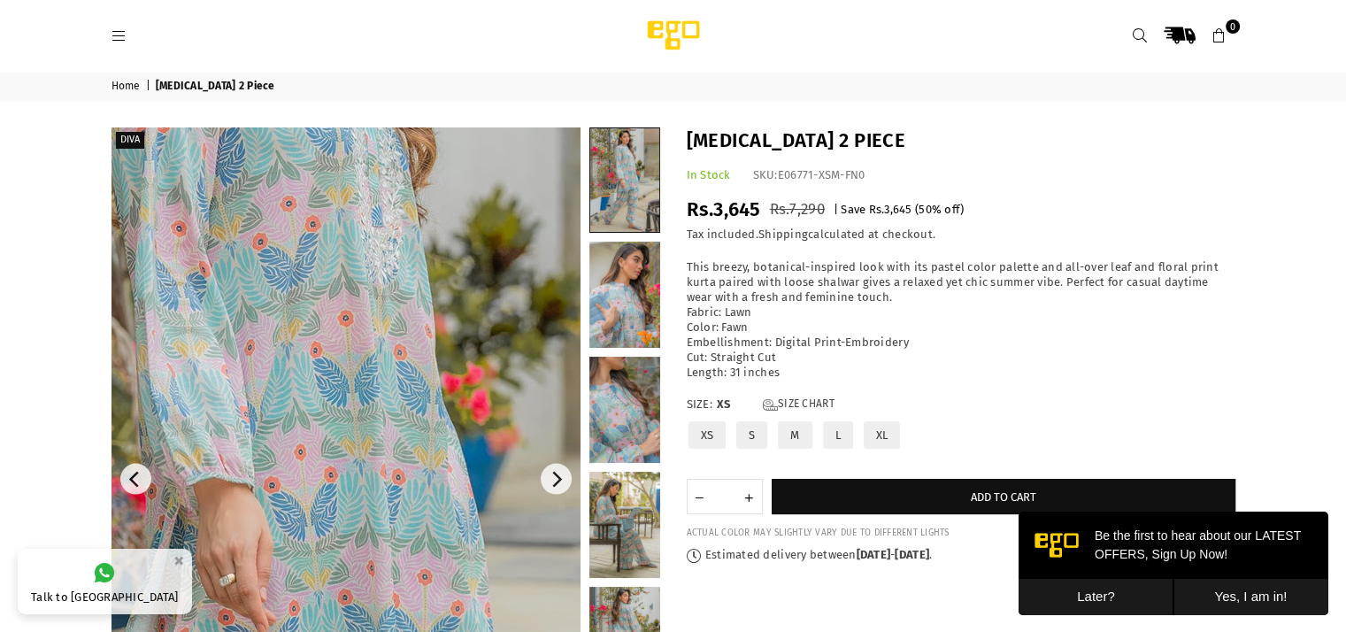
click at [407, 460] on img at bounding box center [268, 503] width 1062 height 1593
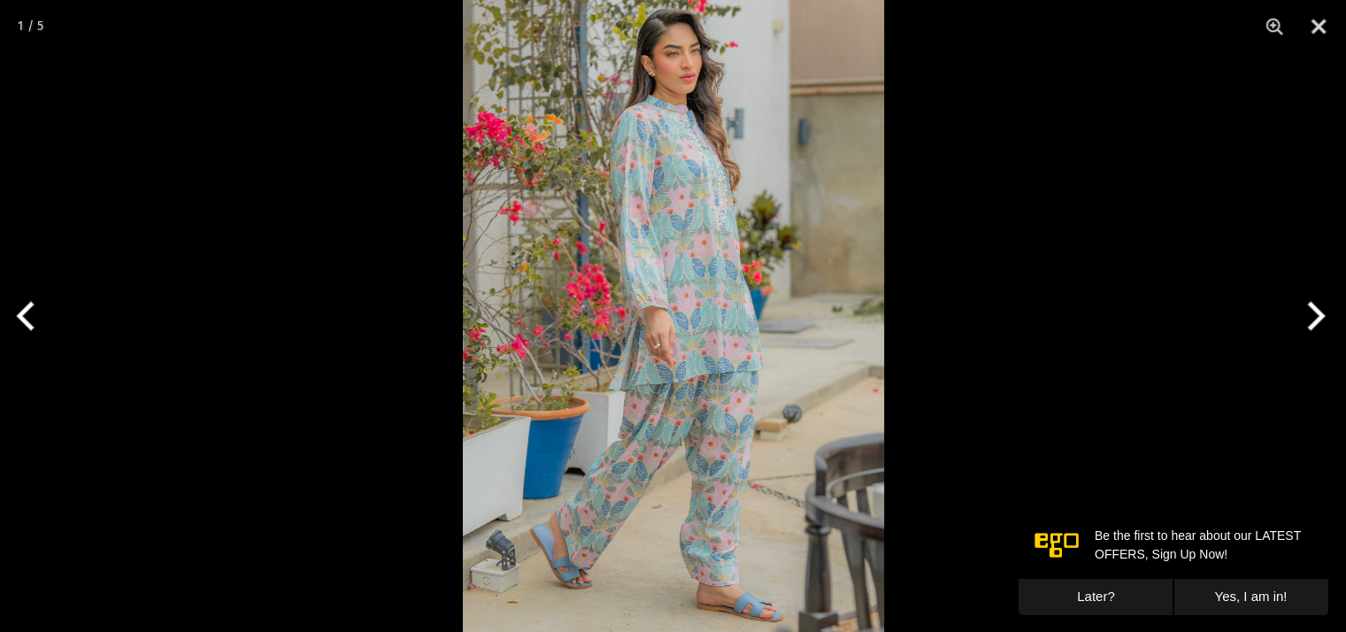
click at [729, 366] on img at bounding box center [673, 316] width 421 height 632
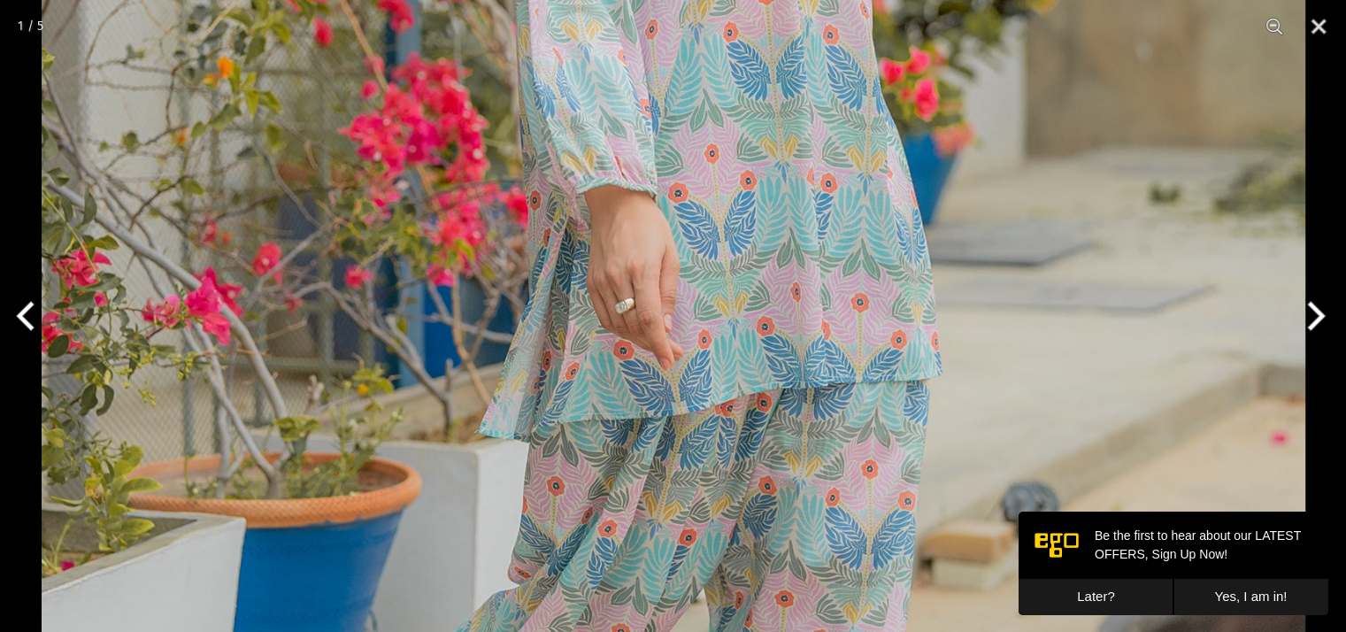
click at [729, 366] on img at bounding box center [674, 215] width 1264 height 1896
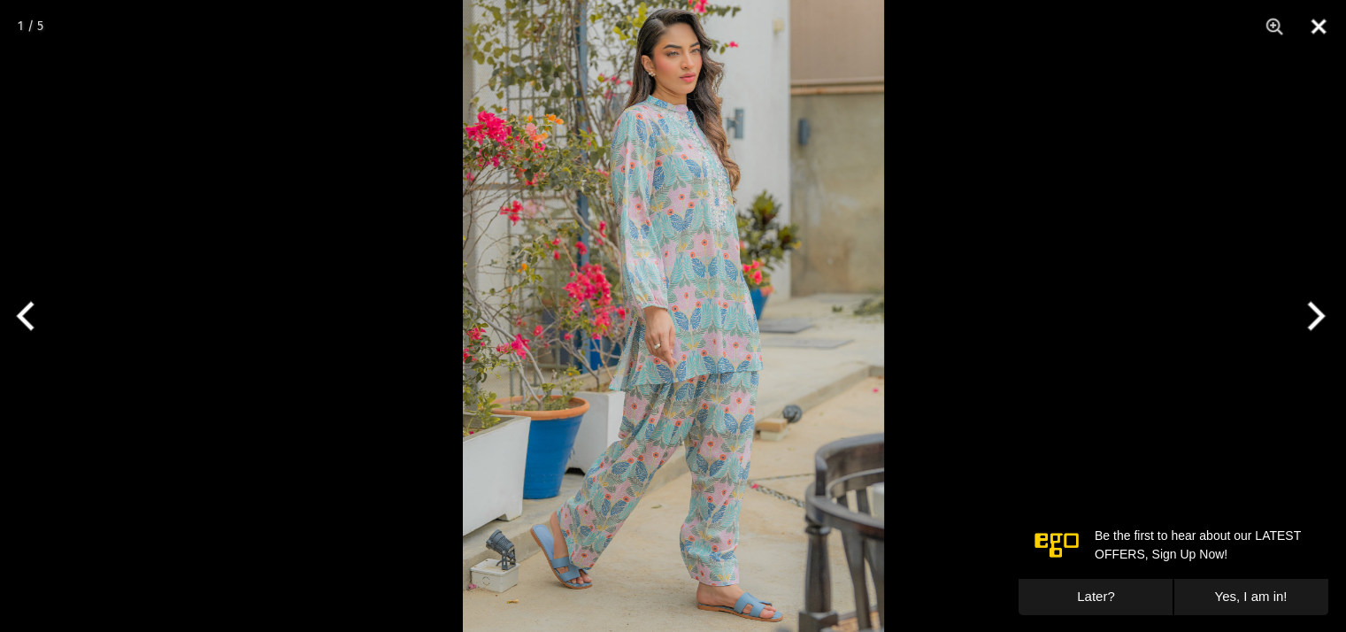
click at [1321, 24] on button "Close" at bounding box center [1318, 26] width 44 height 53
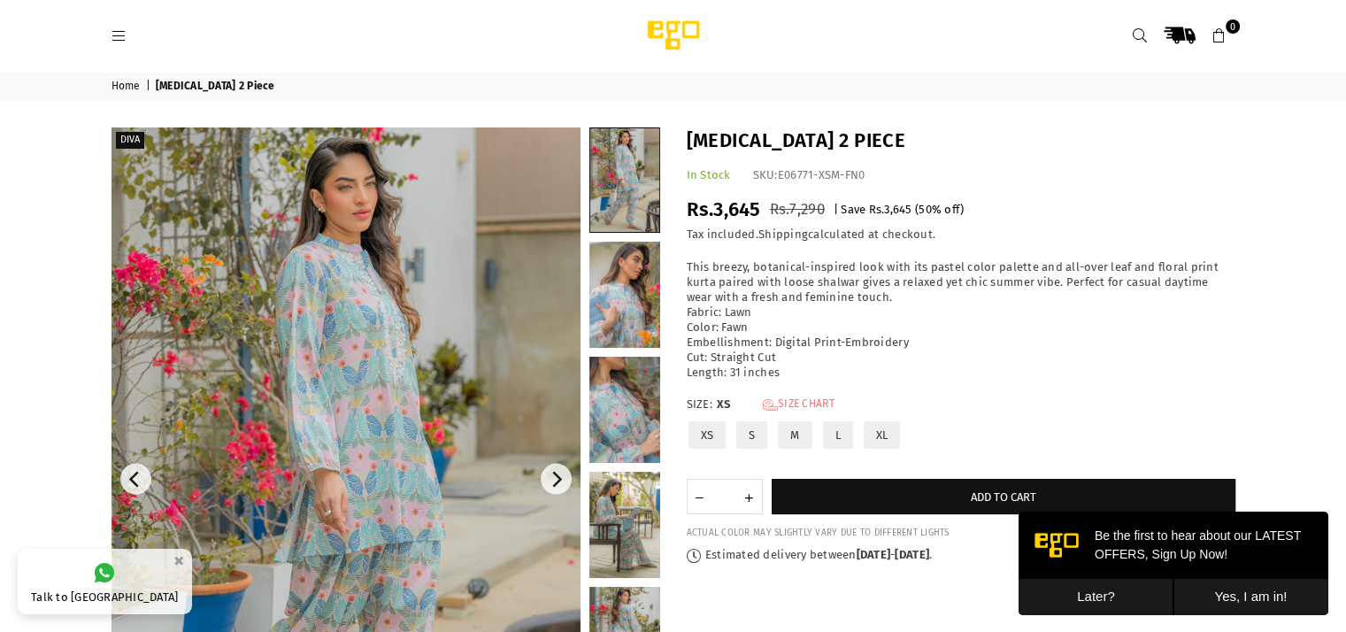
click at [812, 403] on link "Size Chart" at bounding box center [799, 404] width 72 height 15
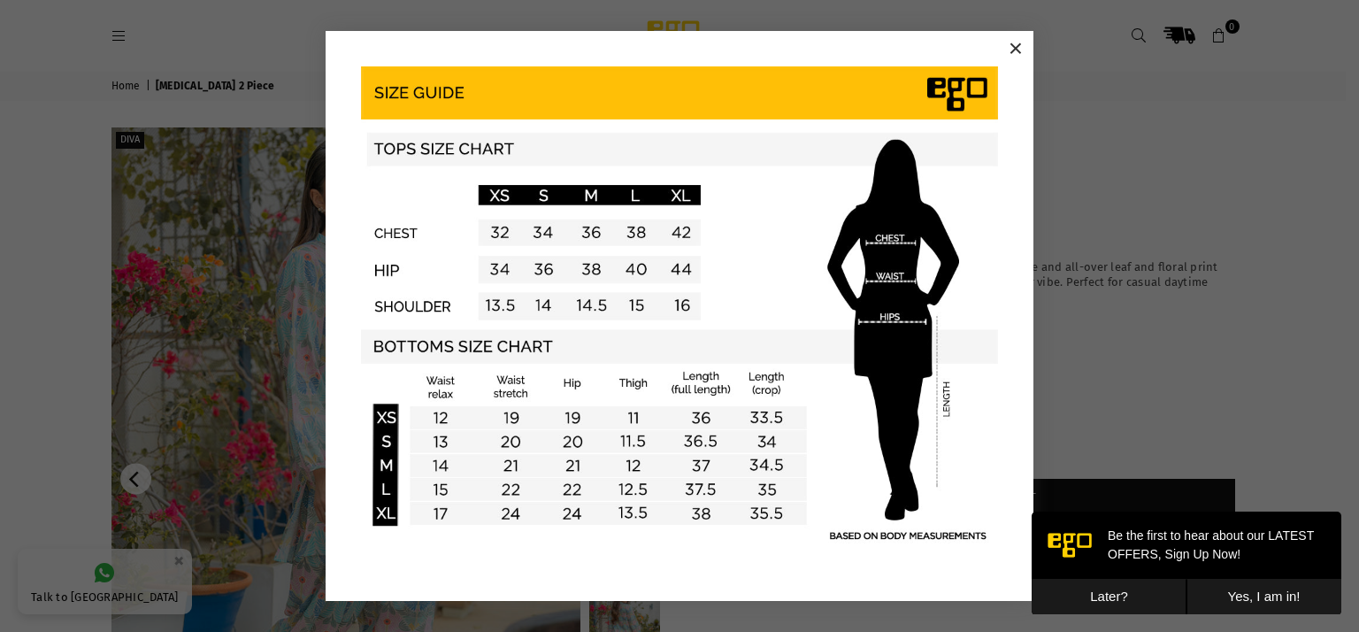
click at [1019, 49] on button "×" at bounding box center [1016, 48] width 27 height 27
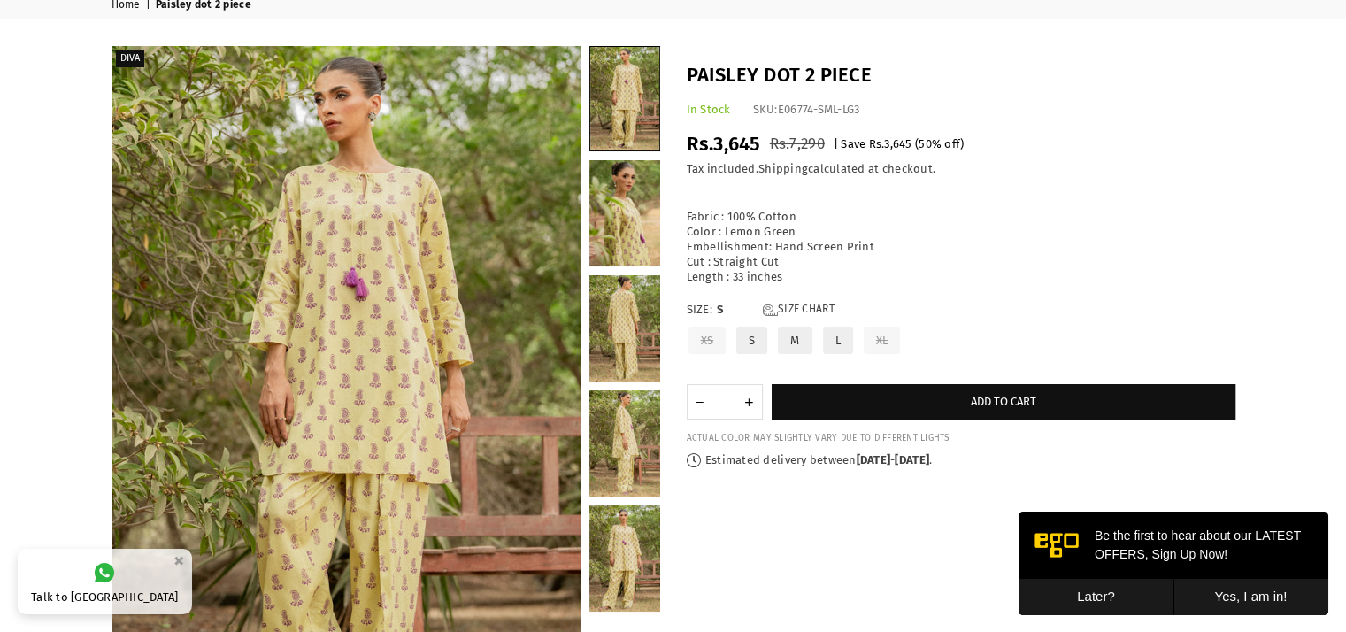
scroll to position [80, 0]
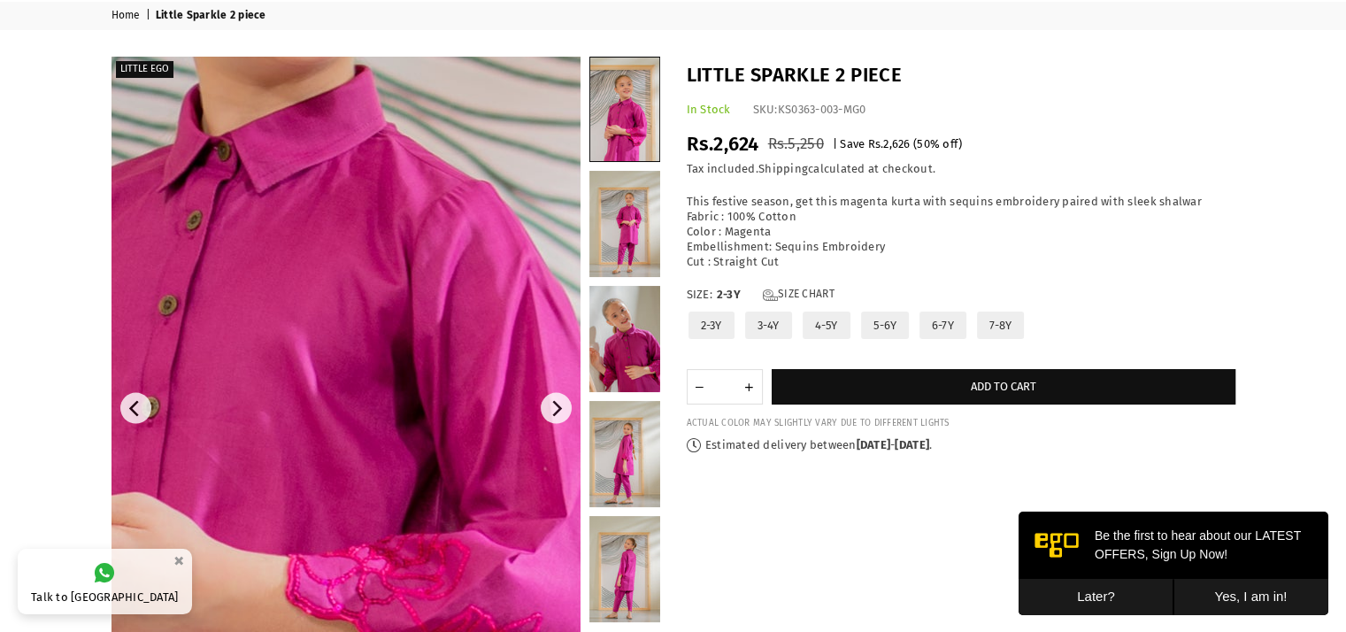
scroll to position [106, 0]
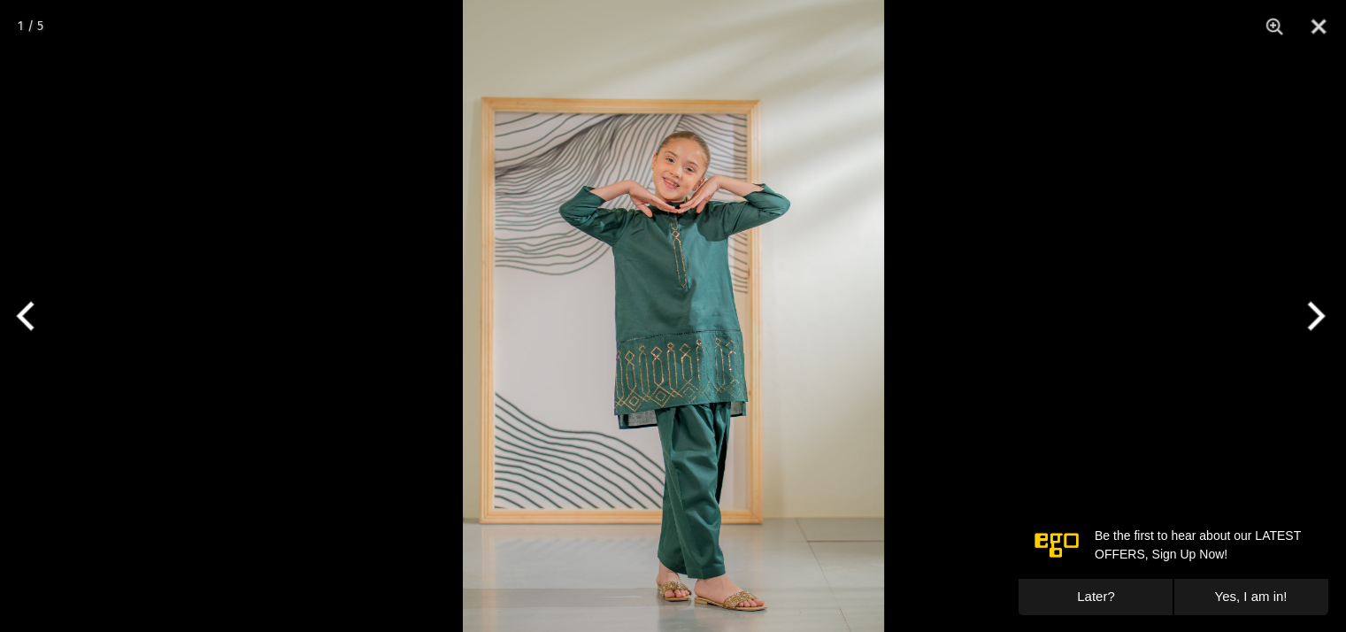
click at [680, 398] on img at bounding box center [673, 316] width 421 height 632
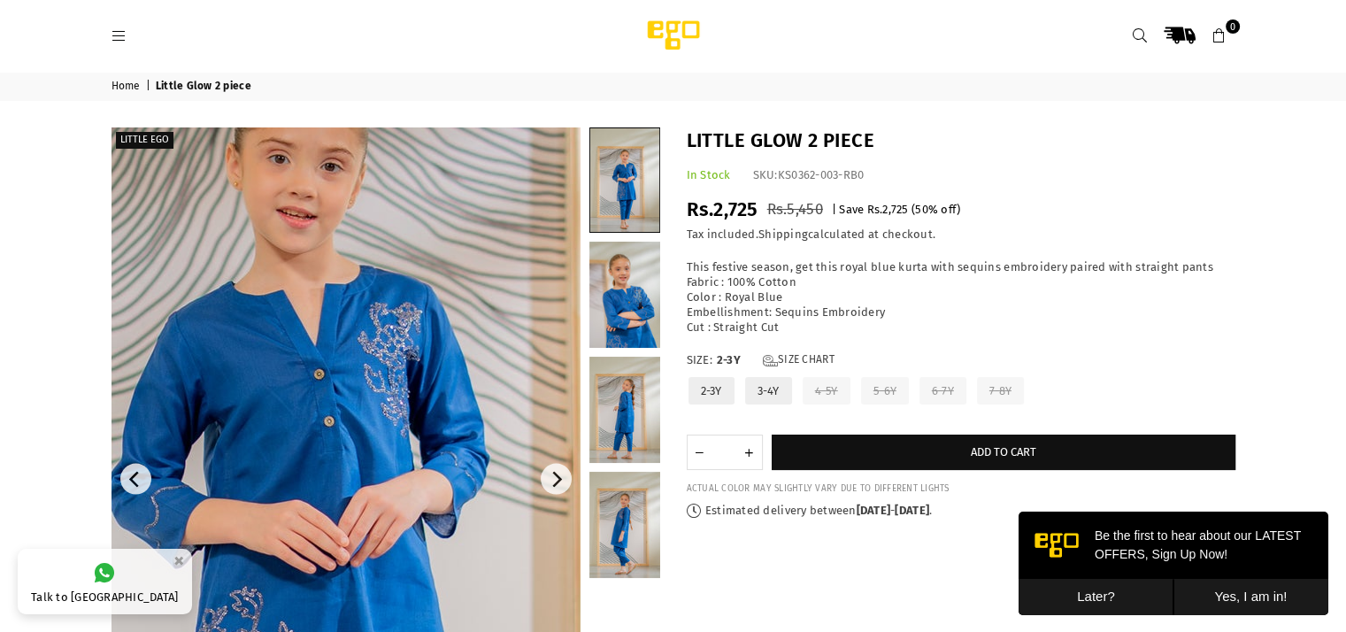
click at [381, 435] on img at bounding box center [301, 534] width 1062 height 1593
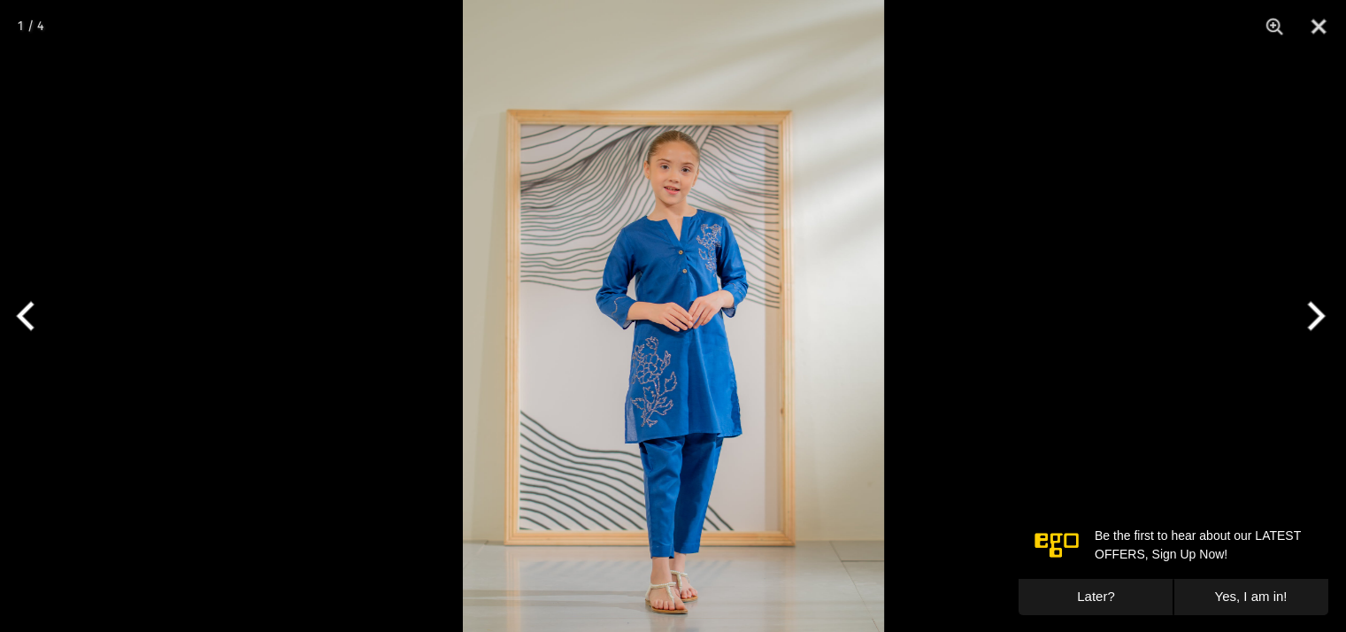
click at [690, 337] on img at bounding box center [673, 316] width 421 height 632
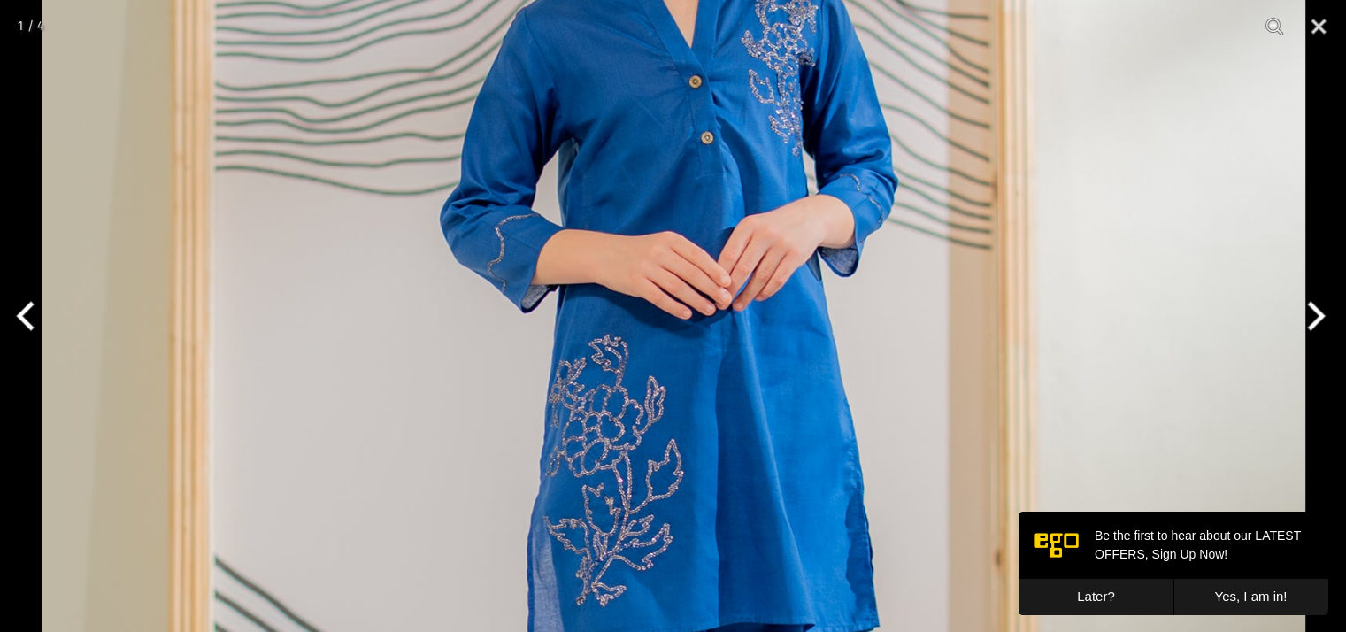
click at [693, 265] on img at bounding box center [674, 273] width 1264 height 1896
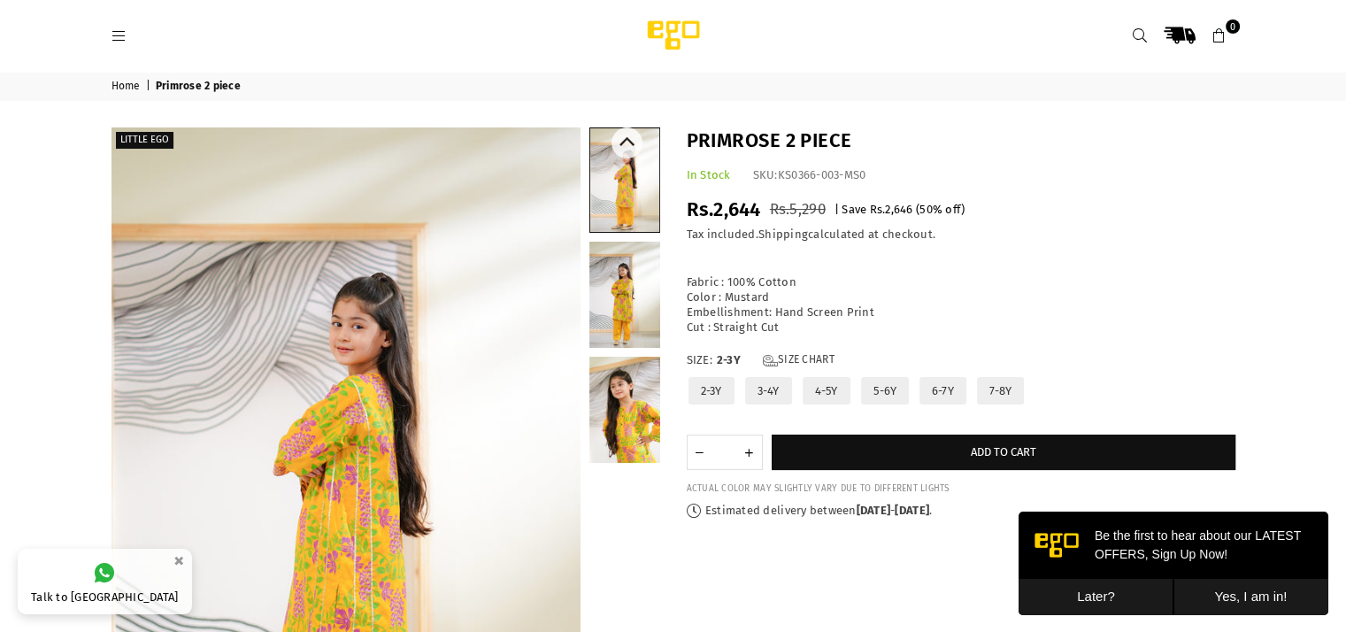
click at [658, 427] on link at bounding box center [624, 410] width 71 height 106
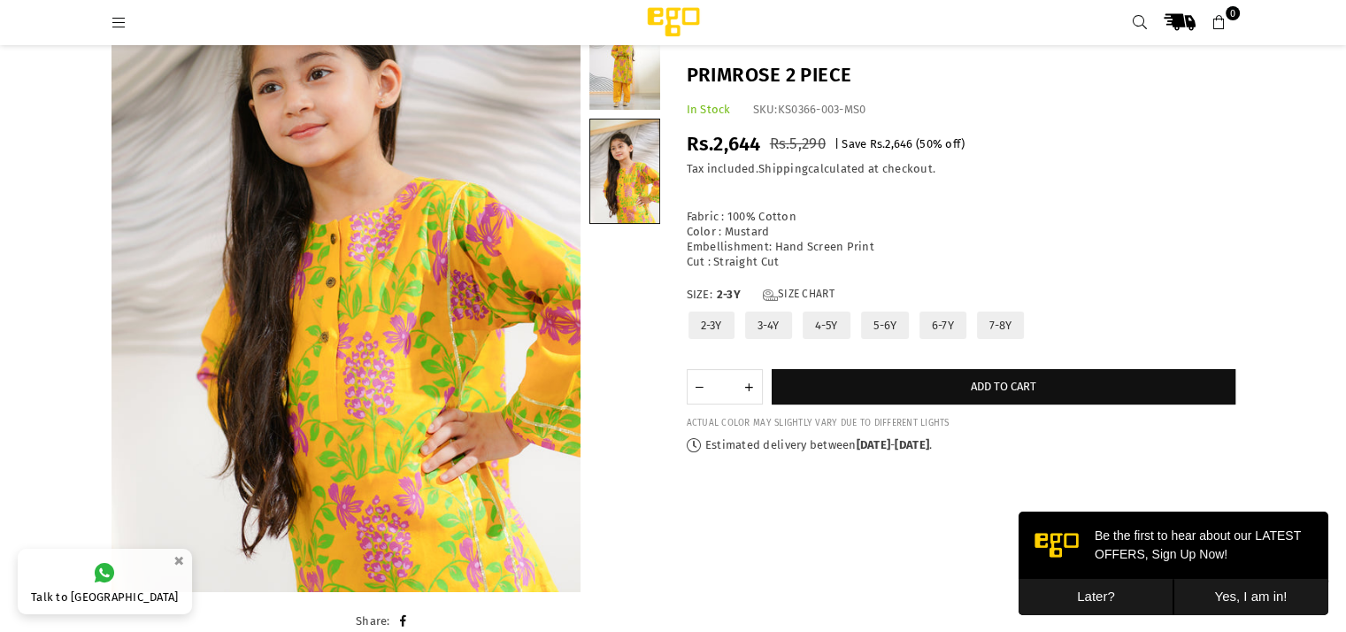
scroll to position [196, 0]
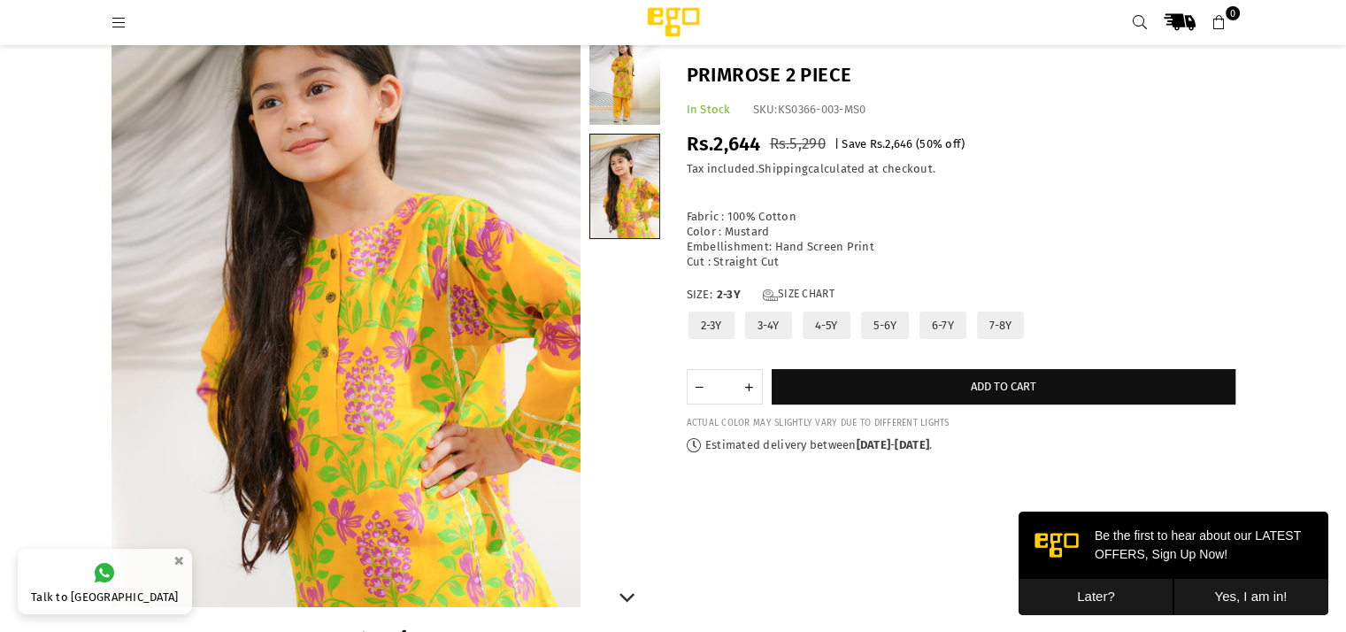
click at [636, 81] on link at bounding box center [624, 72] width 71 height 106
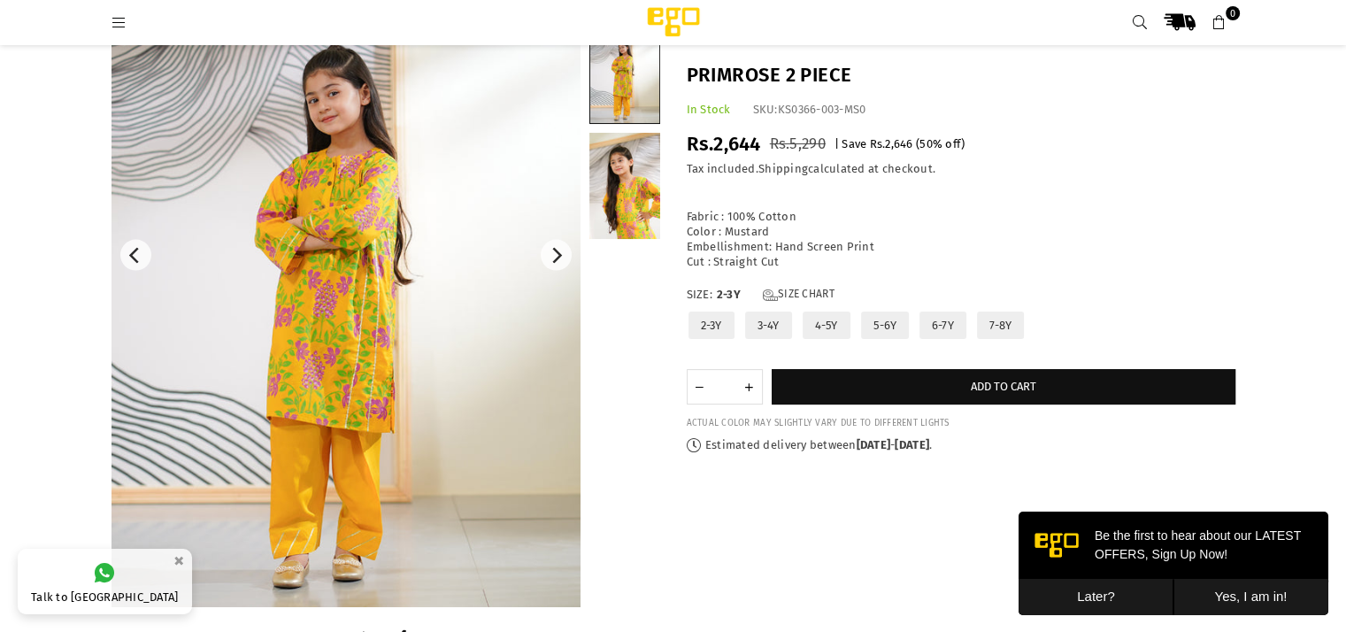
click at [396, 326] on img at bounding box center [346, 256] width 469 height 704
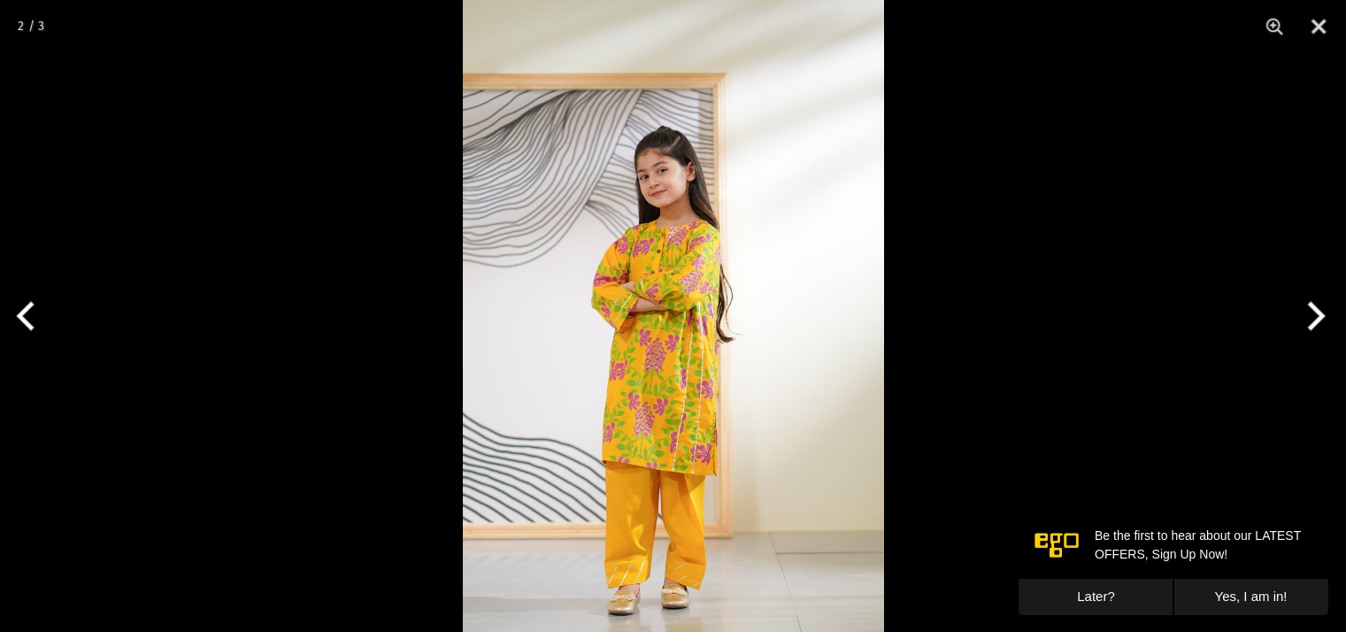
click at [676, 299] on img at bounding box center [673, 316] width 421 height 632
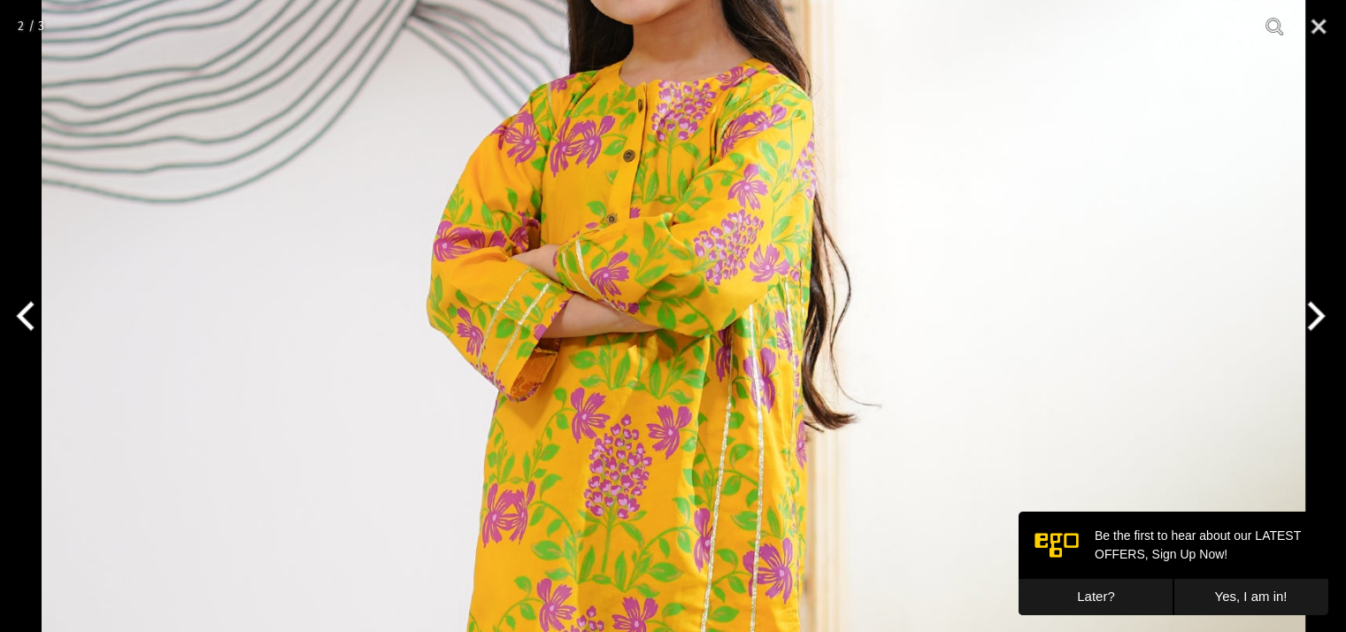
click at [676, 299] on img at bounding box center [674, 350] width 1264 height 1896
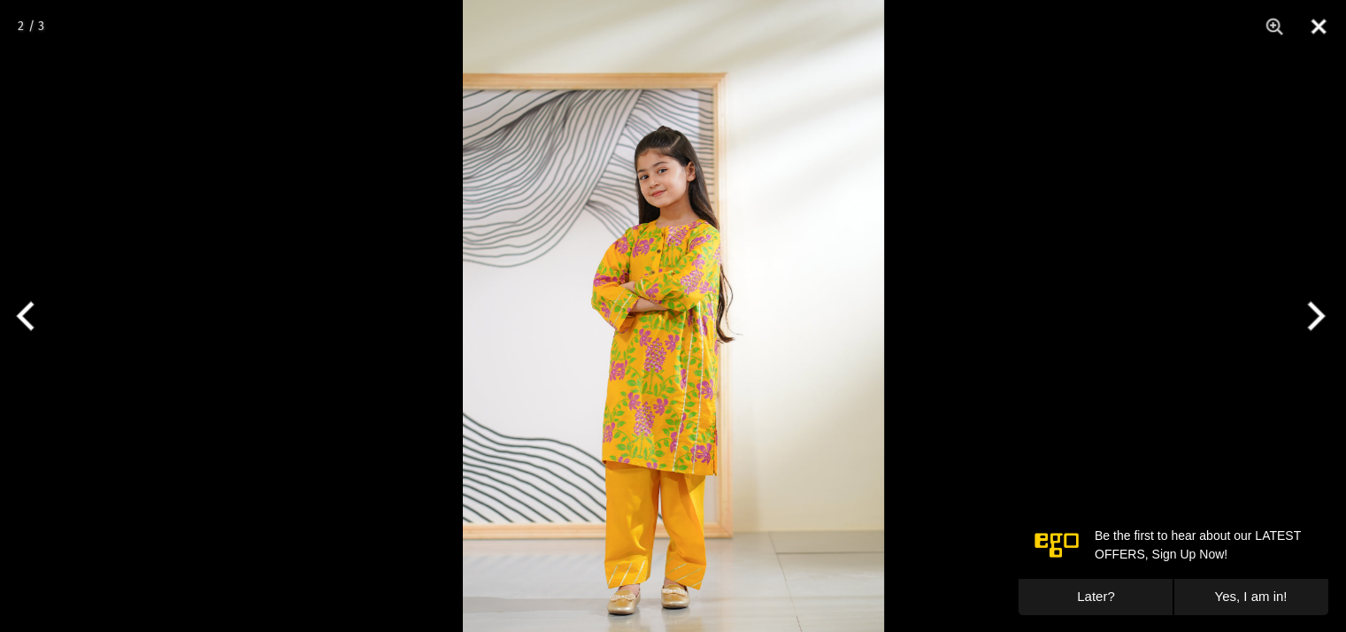
click at [1306, 25] on button "Close" at bounding box center [1318, 26] width 44 height 53
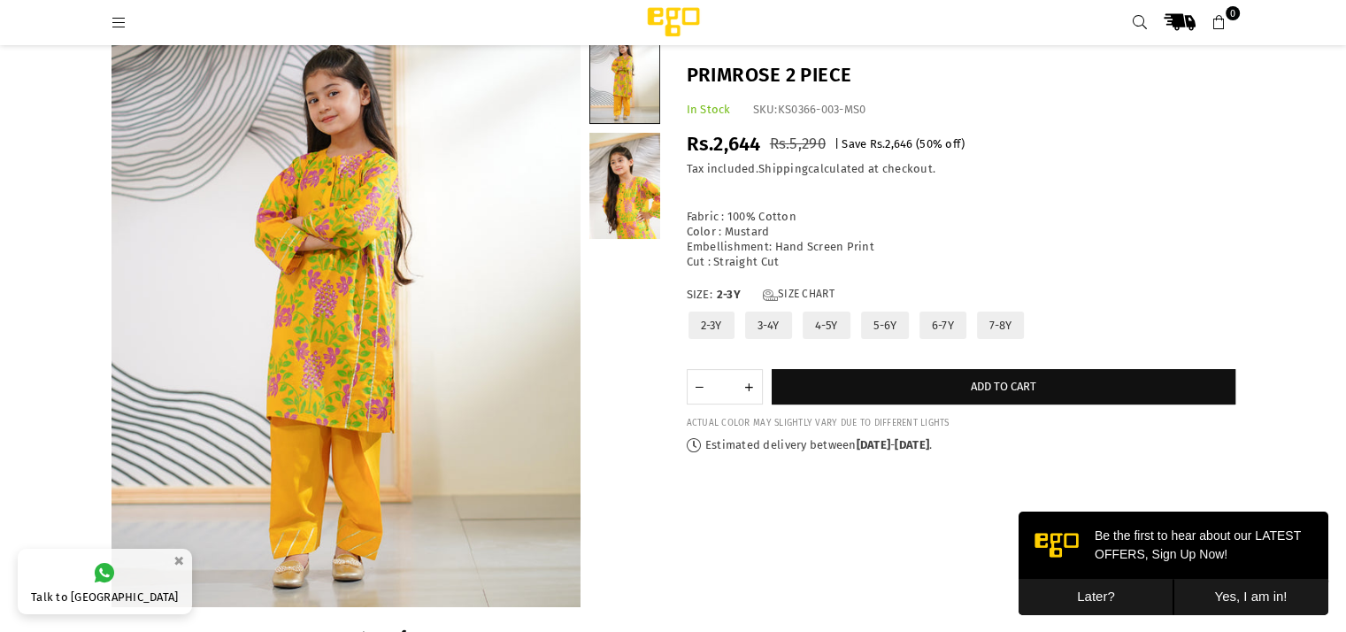
click at [823, 325] on label "4-5Y" at bounding box center [826, 325] width 51 height 31
click at [1005, 326] on label "7-8Y" at bounding box center [1000, 325] width 50 height 31
click at [818, 292] on link "Size Chart" at bounding box center [799, 295] width 72 height 15
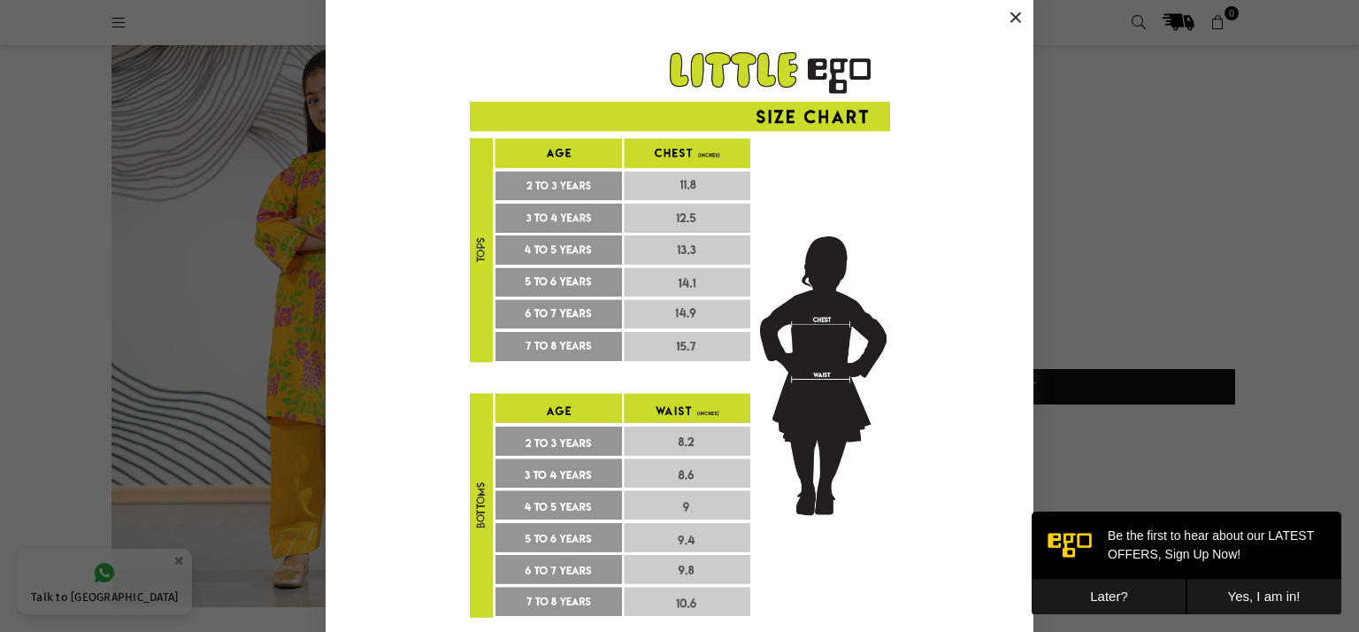
click at [1010, 21] on button "×" at bounding box center [1016, 17] width 27 height 27
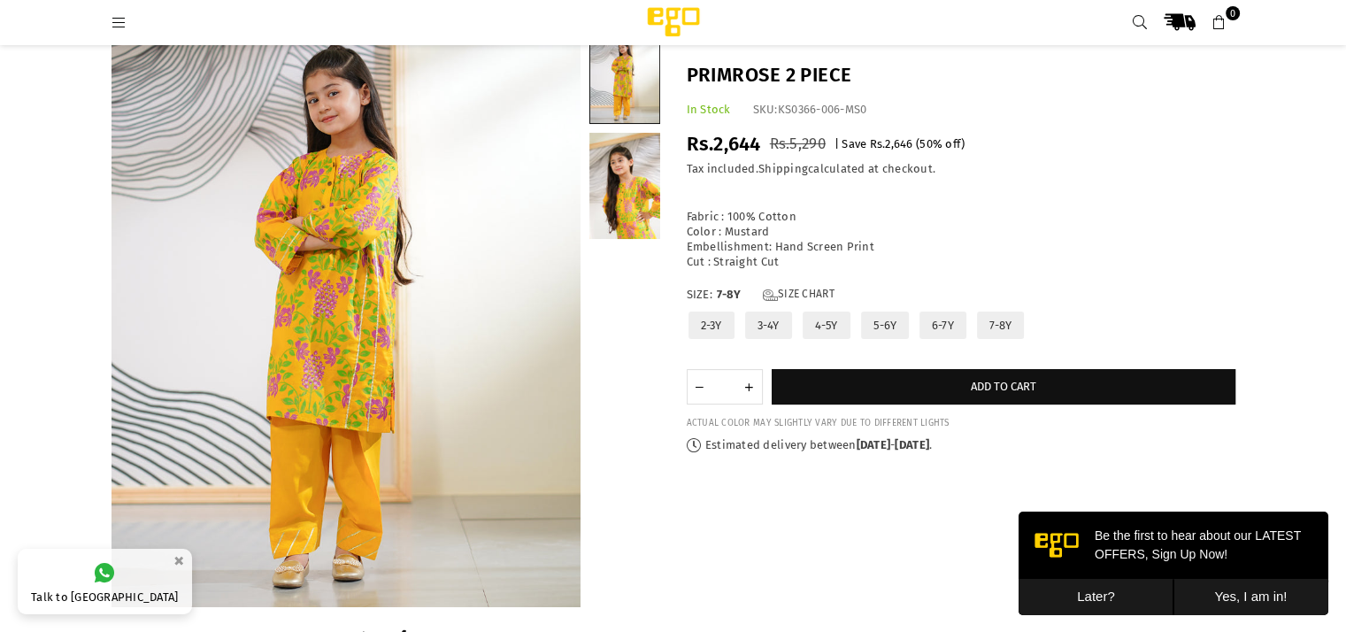
click at [821, 327] on label "4-5Y" at bounding box center [826, 325] width 51 height 31
click at [777, 318] on label "3-4Y" at bounding box center [768, 325] width 50 height 31
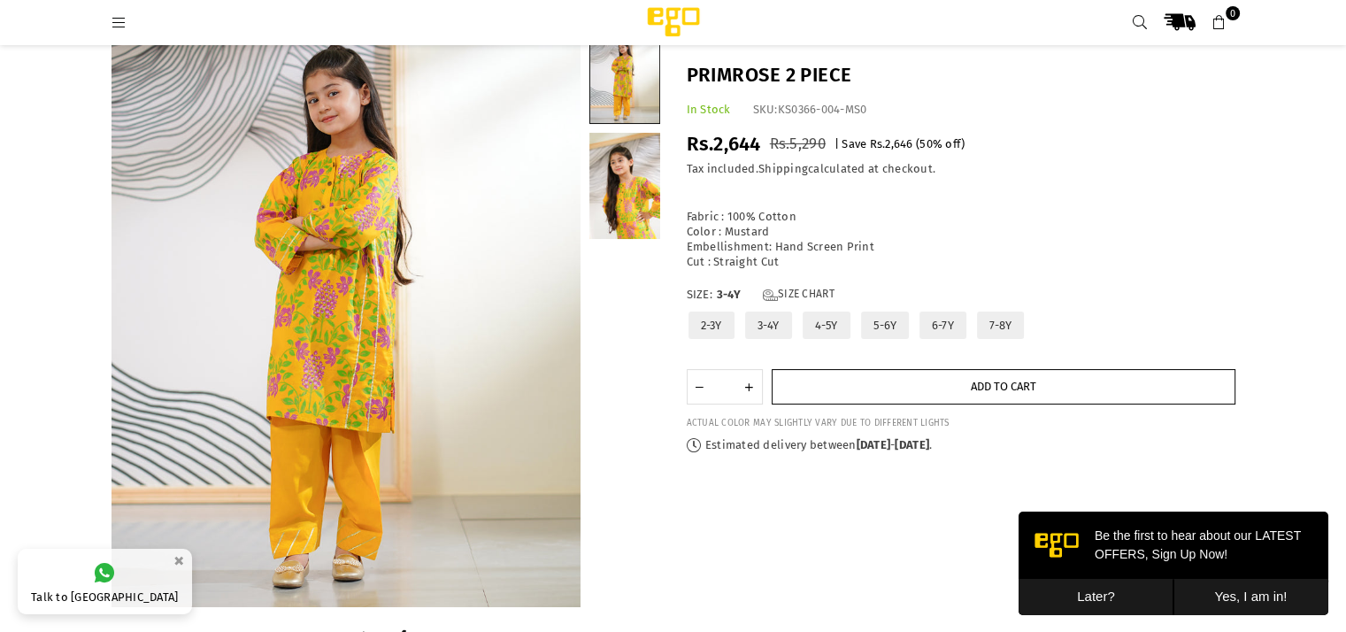
click at [984, 395] on button "Add to cart" at bounding box center [1004, 386] width 464 height 35
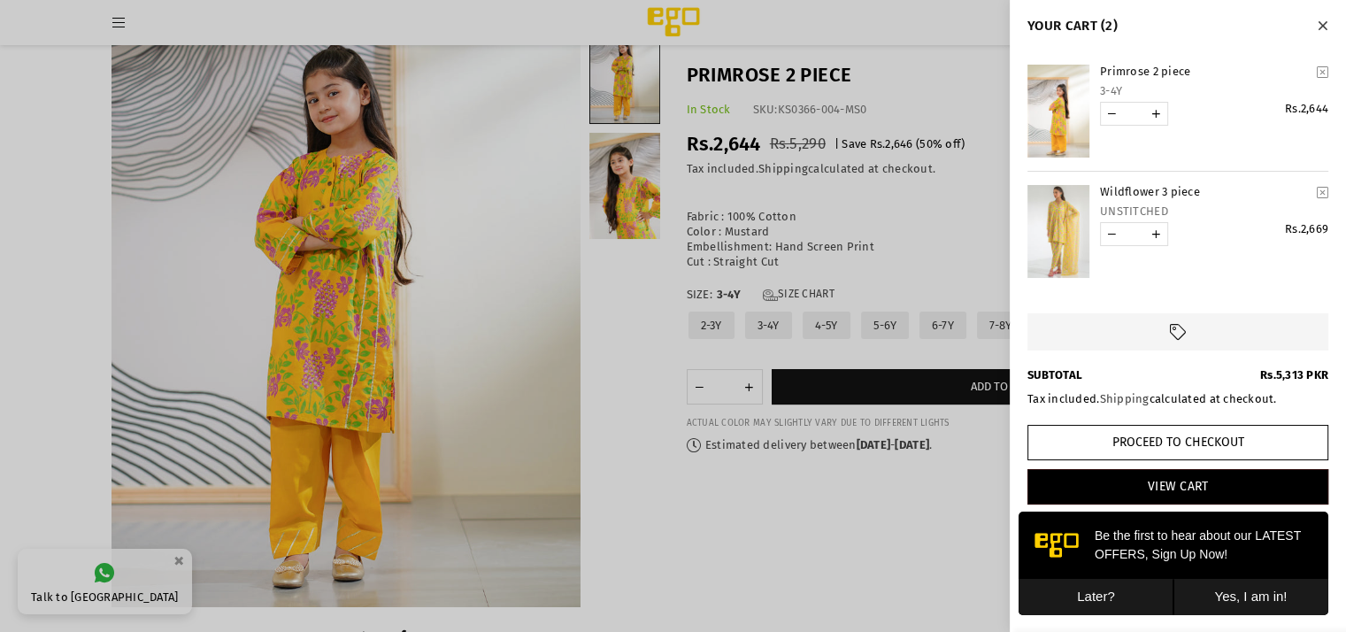
click at [800, 495] on div at bounding box center [673, 316] width 1346 height 632
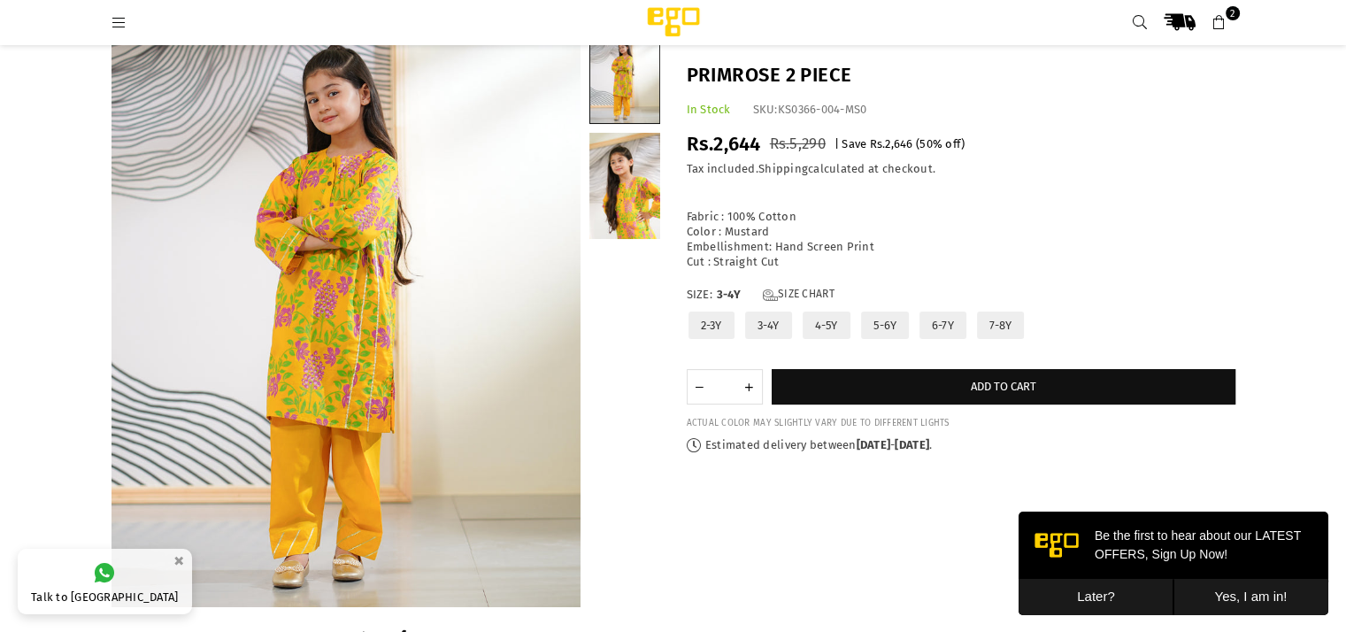
click at [812, 315] on label "4-5Y" at bounding box center [826, 325] width 51 height 31
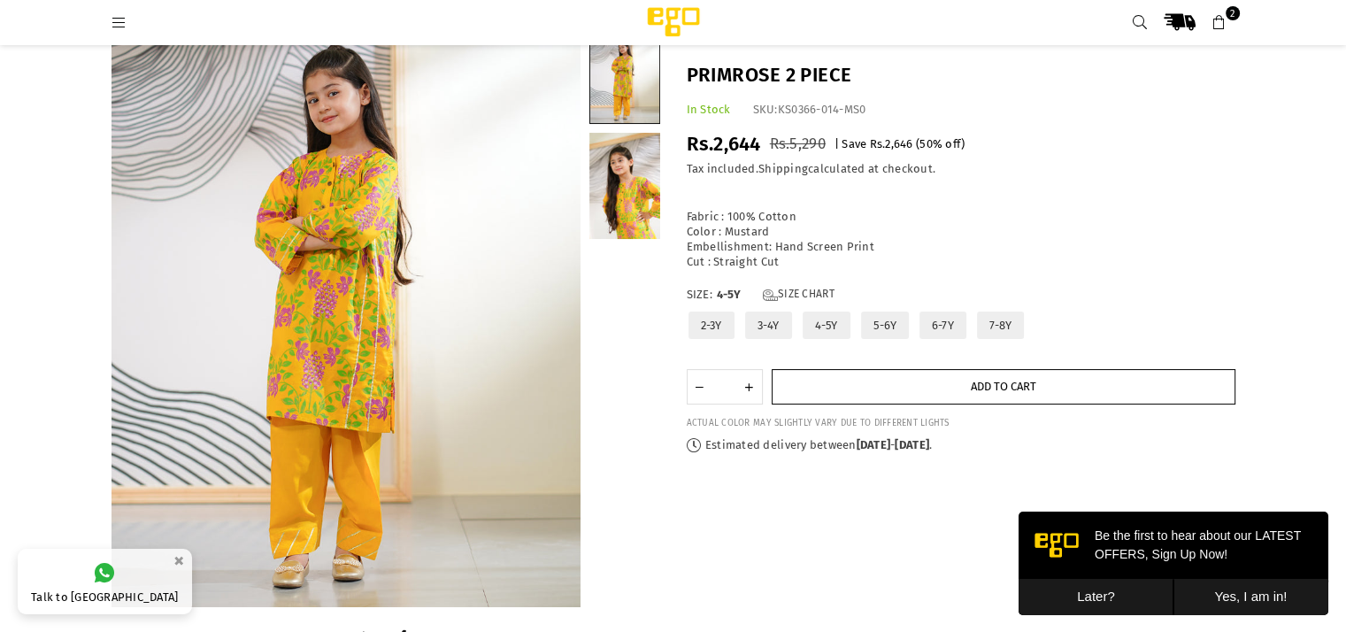
click at [832, 376] on button "Add to cart" at bounding box center [1004, 386] width 464 height 35
